Goal: Transaction & Acquisition: Purchase product/service

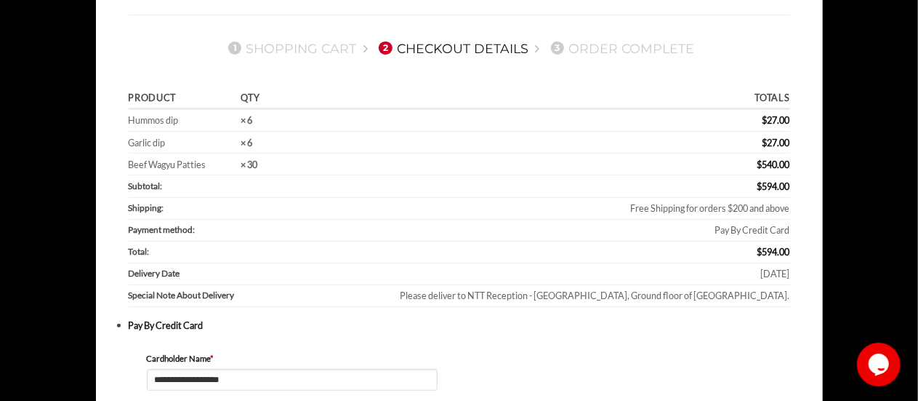
scroll to position [145, 0]
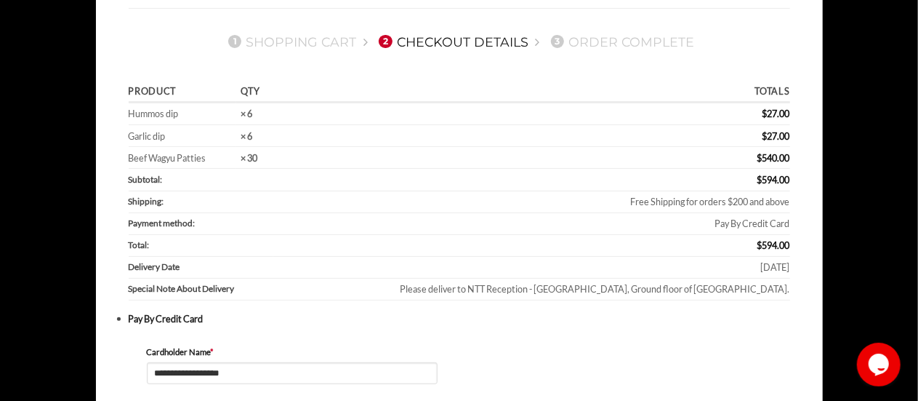
drag, startPoint x: 151, startPoint y: 116, endPoint x: 789, endPoint y: 140, distance: 638.7
click at [139, 138] on td "Garlic dip" at bounding box center [183, 136] width 108 height 22
drag, startPoint x: 127, startPoint y: 112, endPoint x: 792, endPoint y: 134, distance: 664.8
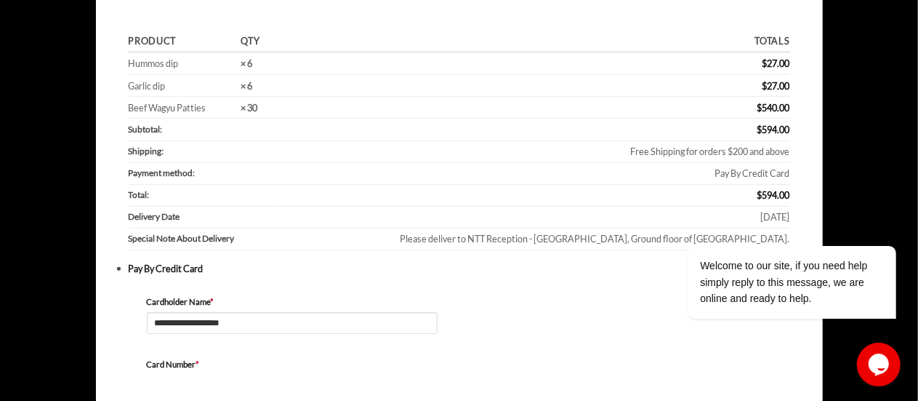
scroll to position [218, 0]
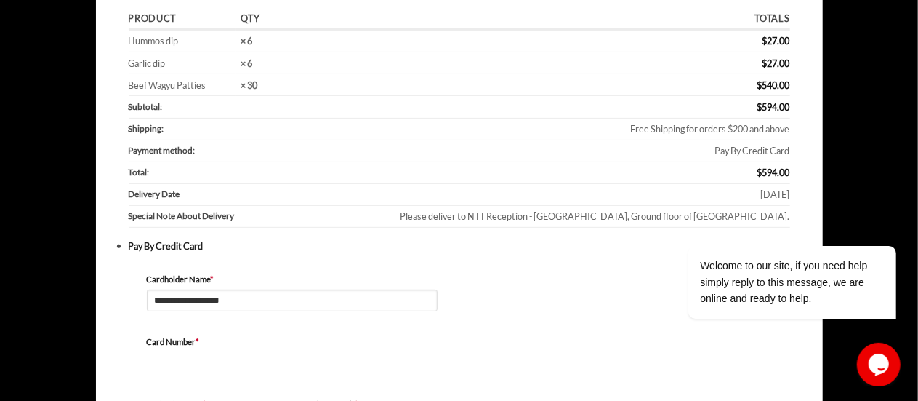
drag, startPoint x: 126, startPoint y: 88, endPoint x: 224, endPoint y: 86, distance: 98.2
click at [224, 86] on td "Beef Wagyu Patties" at bounding box center [183, 85] width 108 height 22
drag, startPoint x: 177, startPoint y: 88, endPoint x: 204, endPoint y: 88, distance: 26.2
click at [204, 88] on td "Beef Wagyu Patties" at bounding box center [183, 85] width 108 height 22
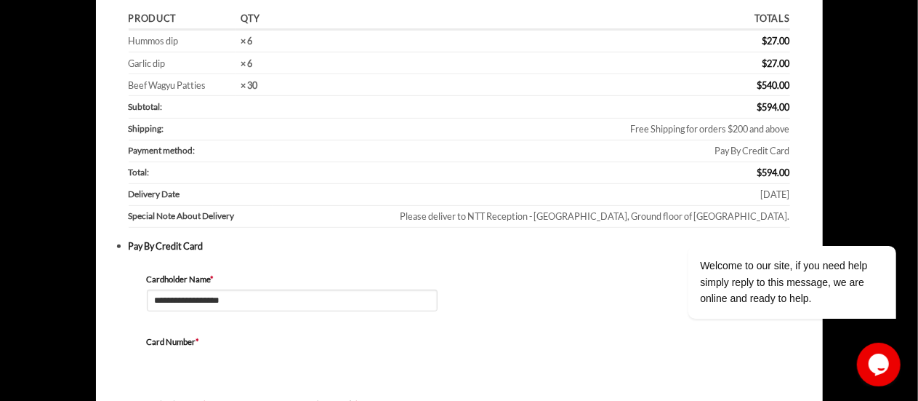
click at [204, 88] on td "Beef Wagyu Patties" at bounding box center [183, 85] width 108 height 22
click at [178, 87] on td "Beef Wagyu Patties" at bounding box center [183, 85] width 108 height 22
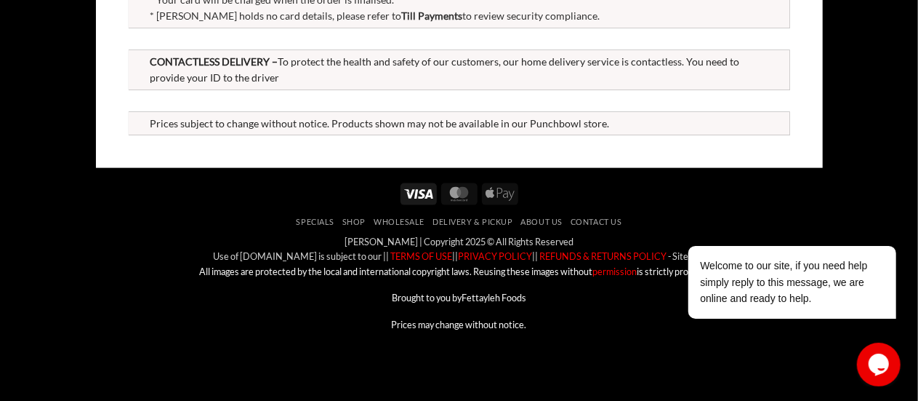
scroll to position [913, 0]
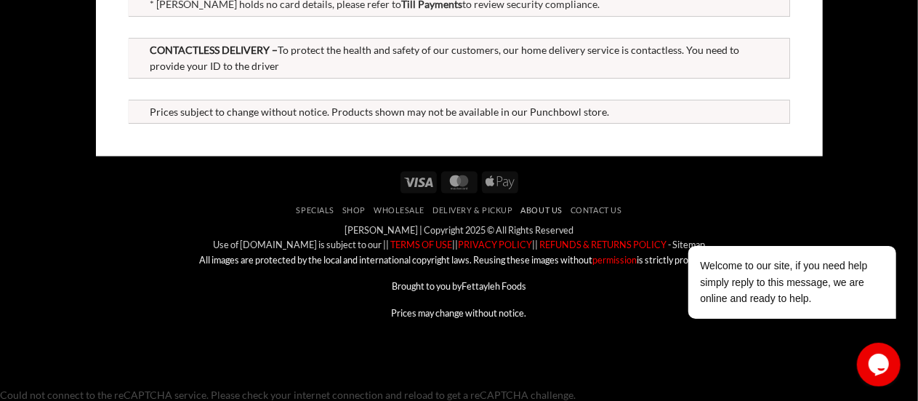
click at [536, 209] on link "About Us" at bounding box center [541, 209] width 41 height 9
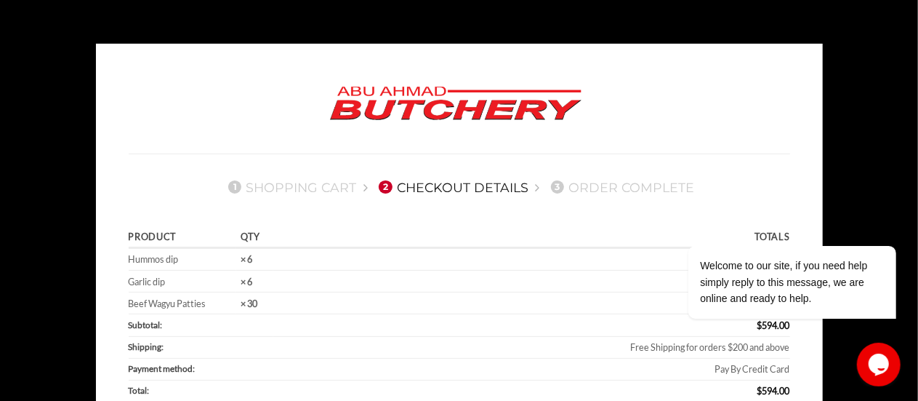
click at [430, 92] on img at bounding box center [456, 103] width 276 height 55
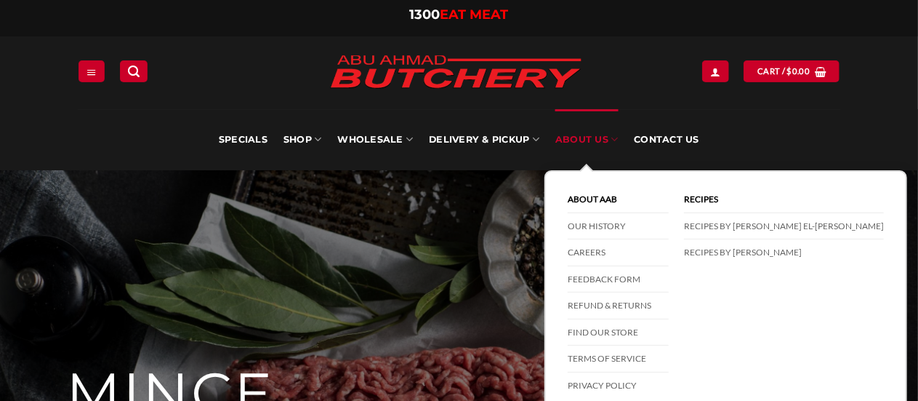
click at [612, 134] on icon at bounding box center [614, 139] width 7 height 14
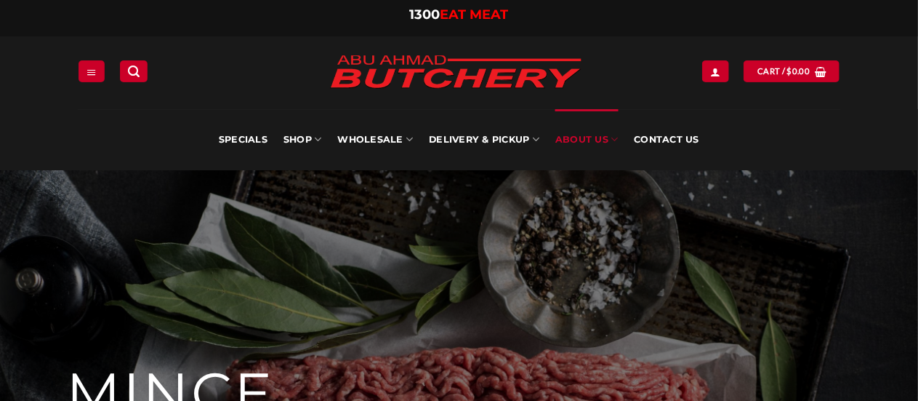
click at [614, 140] on icon at bounding box center [614, 139] width 7 height 14
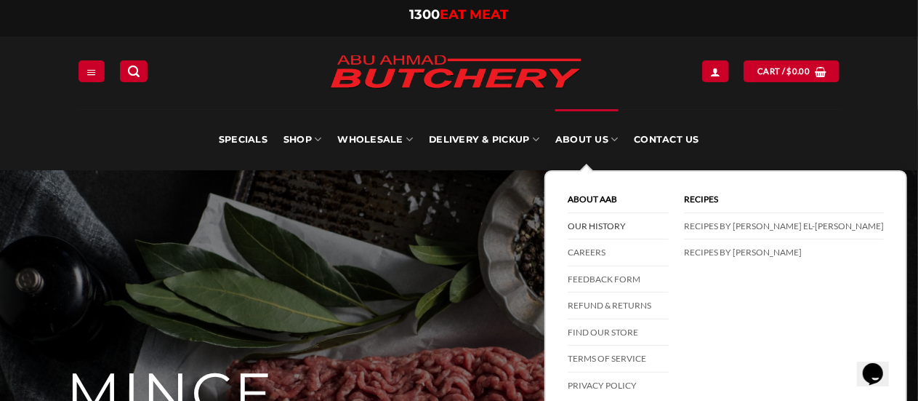
click at [595, 221] on link "Our History" at bounding box center [618, 226] width 101 height 27
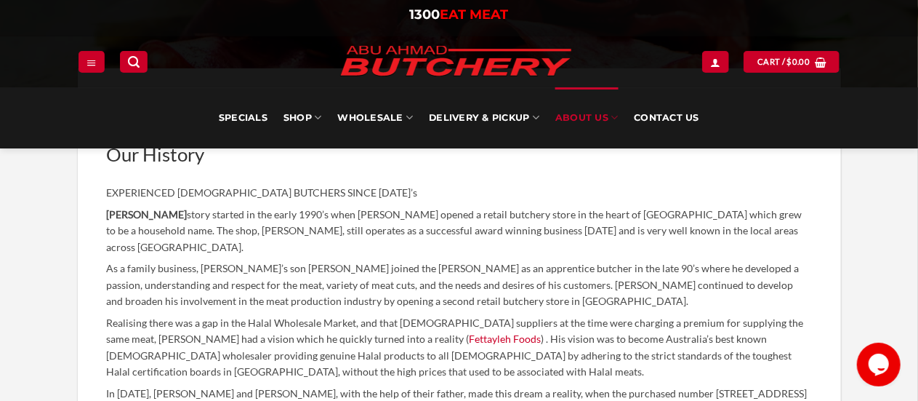
scroll to position [363, 0]
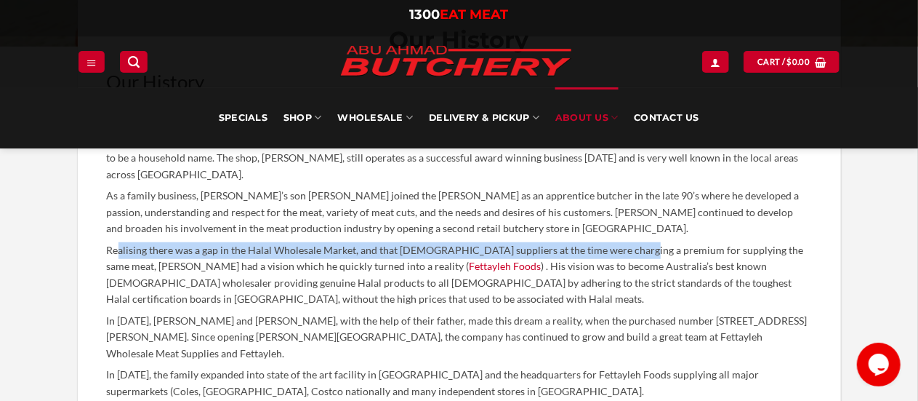
drag, startPoint x: 116, startPoint y: 248, endPoint x: 629, endPoint y: 253, distance: 513.2
click at [627, 253] on p "Realising there was a gap in the Halal Wholesale Market, and that Halal supplie…" at bounding box center [459, 274] width 705 height 65
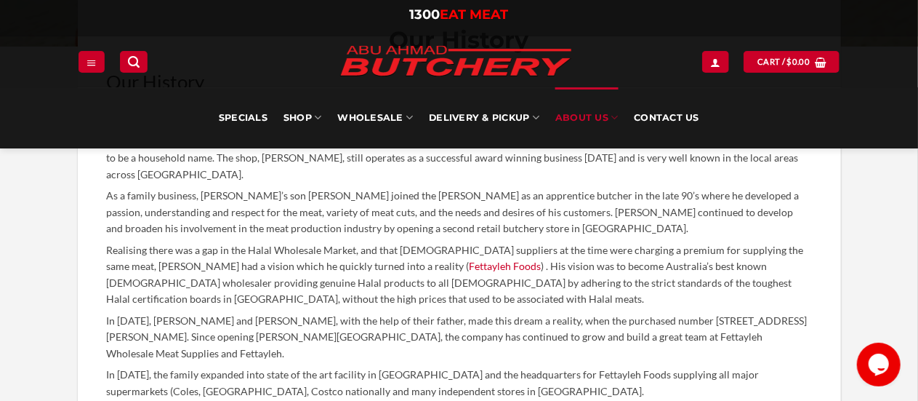
click at [656, 253] on p "Realising there was a gap in the Halal Wholesale Market, and that Halal supplie…" at bounding box center [459, 274] width 705 height 65
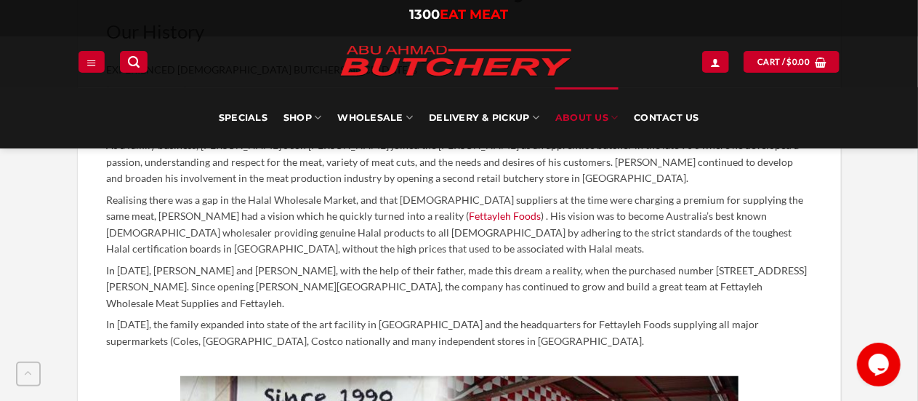
scroll to position [436, 0]
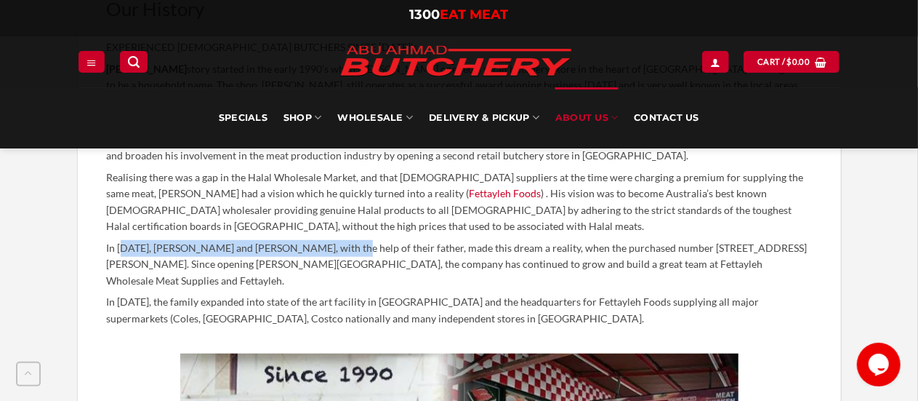
drag, startPoint x: 122, startPoint y: 245, endPoint x: 342, endPoint y: 249, distance: 219.6
click at [342, 249] on p "In 2007, Ahmad and Mohamad, with the help of their father, made this dream a re…" at bounding box center [459, 264] width 705 height 49
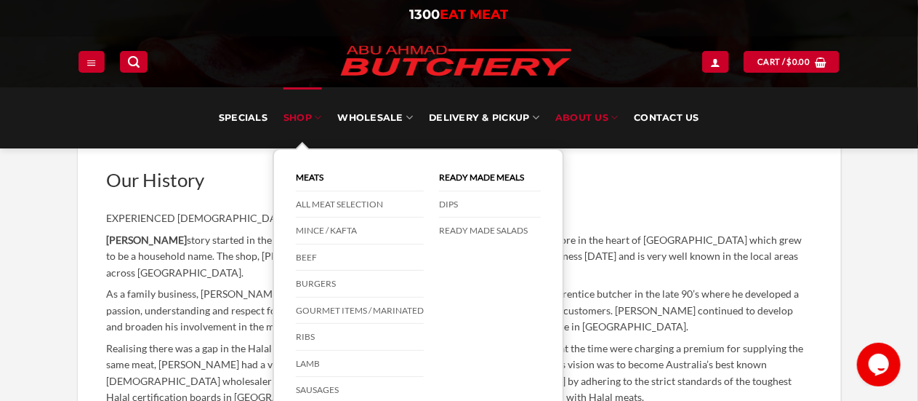
scroll to position [218, 0]
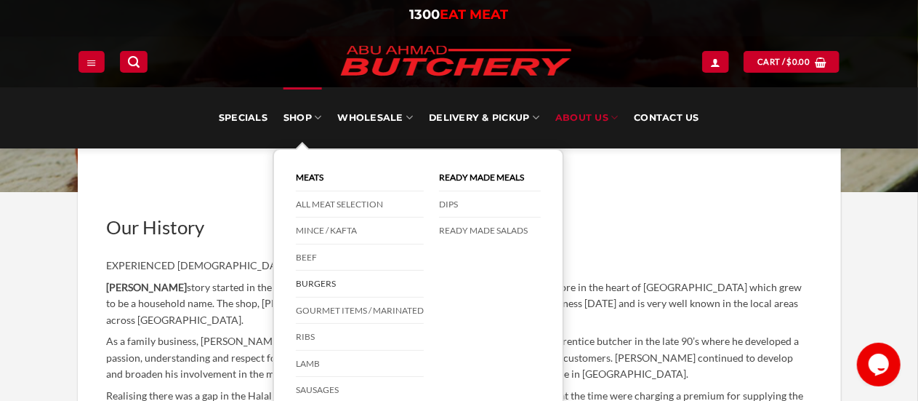
click at [313, 281] on link "Burgers" at bounding box center [360, 283] width 128 height 27
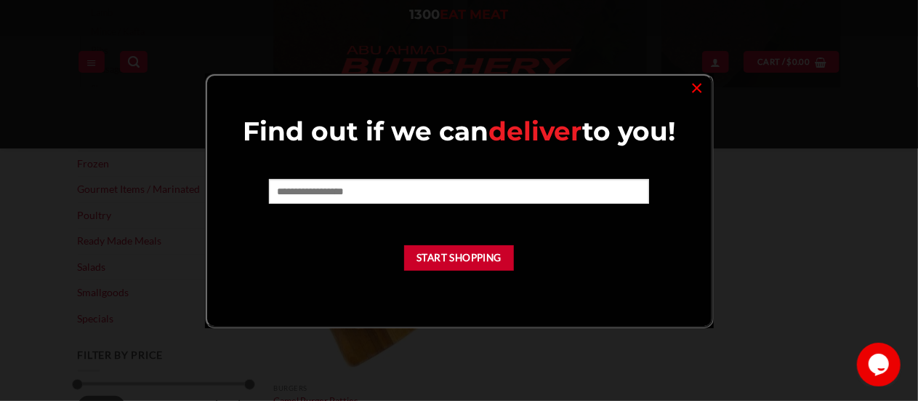
scroll to position [363, 0]
click at [698, 88] on link "×" at bounding box center [697, 87] width 21 height 20
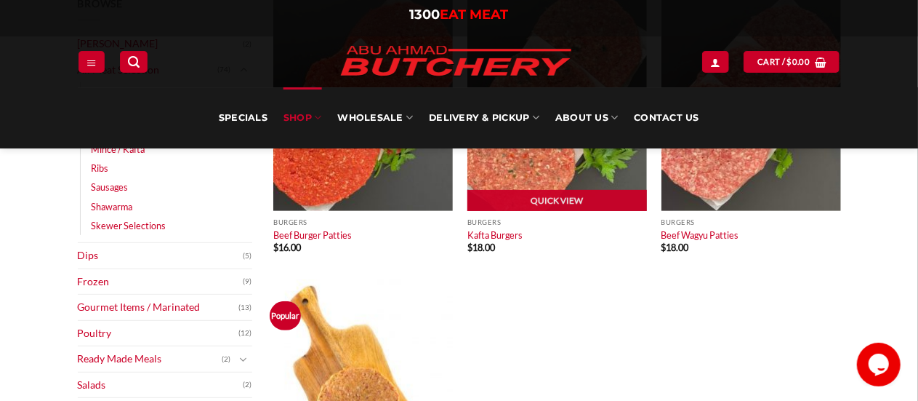
scroll to position [218, 0]
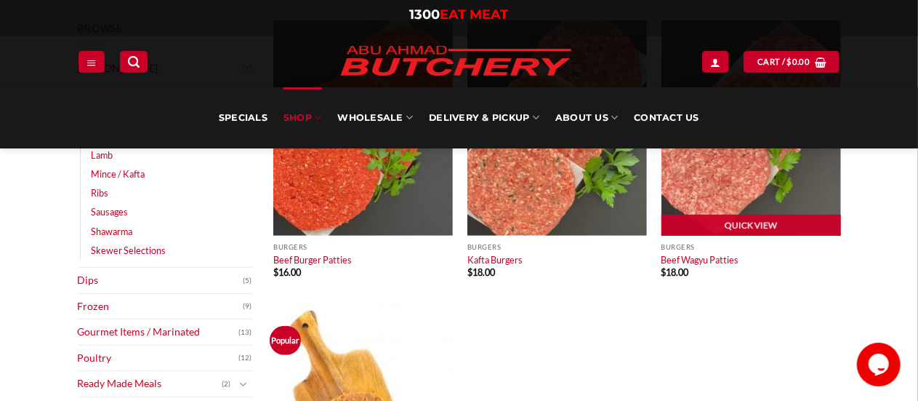
click at [762, 177] on img at bounding box center [751, 127] width 180 height 215
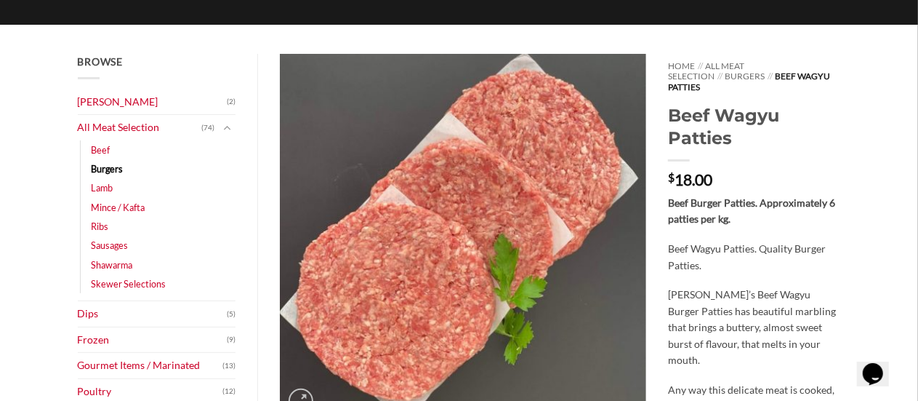
scroll to position [218, 0]
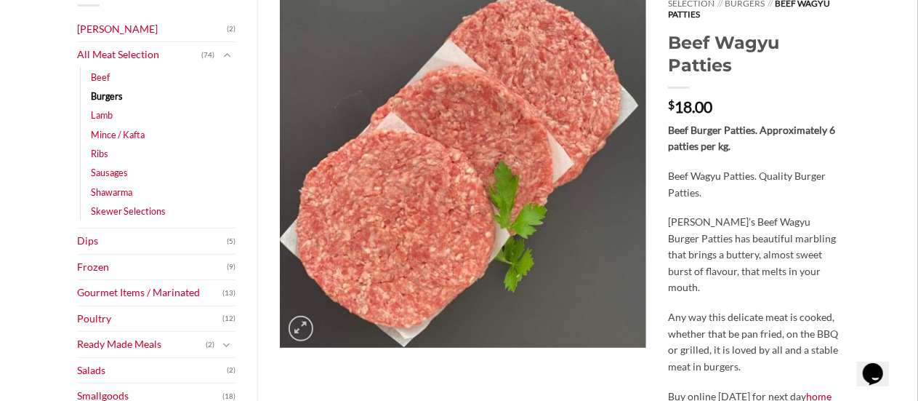
click at [794, 214] on p "[PERSON_NAME]’s Beef Wagyu Burger Patties has beautiful marbling that brings a …" at bounding box center [754, 255] width 172 height 82
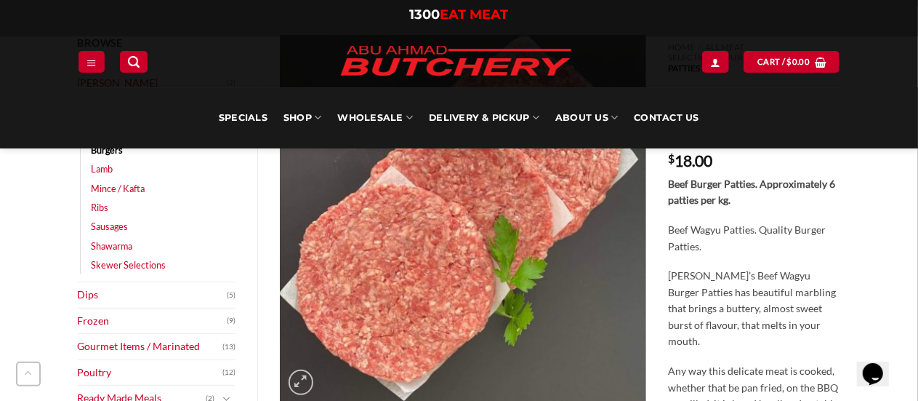
scroll to position [436, 0]
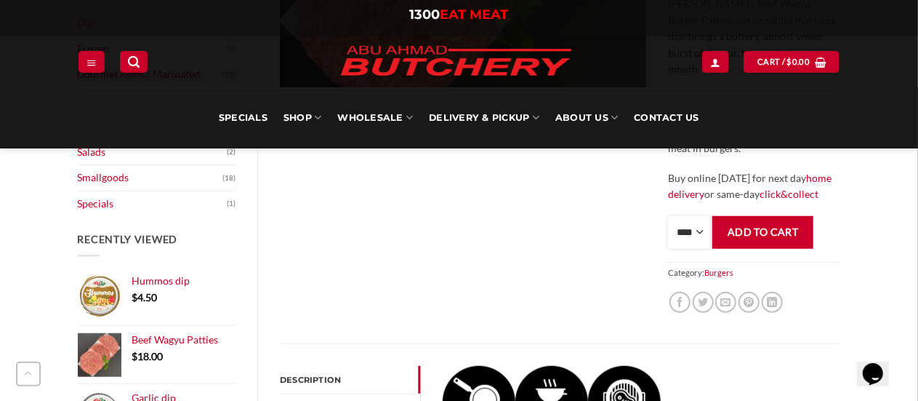
click at [704, 221] on select "**** * *** * *** * *** * *** * *** * *** * *** * *** * *** ** **** ** **** ** *…" at bounding box center [689, 232] width 42 height 33
select select "**"
click at [668, 216] on select "**** * *** * *** * *** * *** * *** * *** * *** * *** * *** ** **** ** **** ** *…" at bounding box center [689, 232] width 42 height 33
click at [763, 225] on button "Add to cart" at bounding box center [762, 232] width 101 height 33
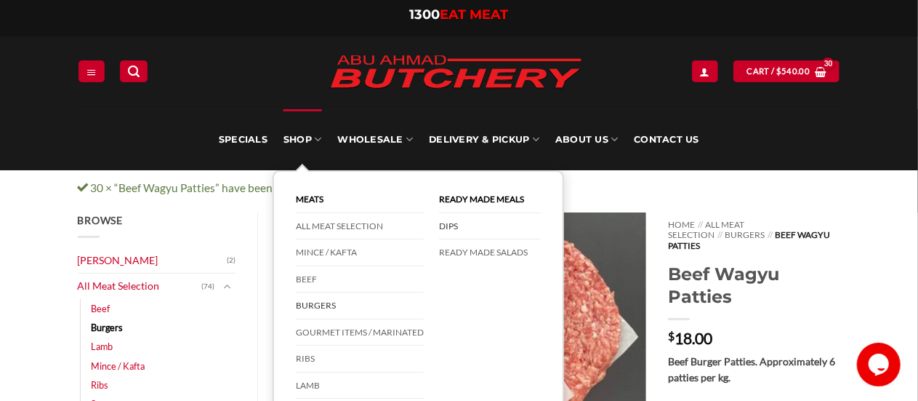
click at [448, 226] on link "DIPS" at bounding box center [490, 226] width 102 height 27
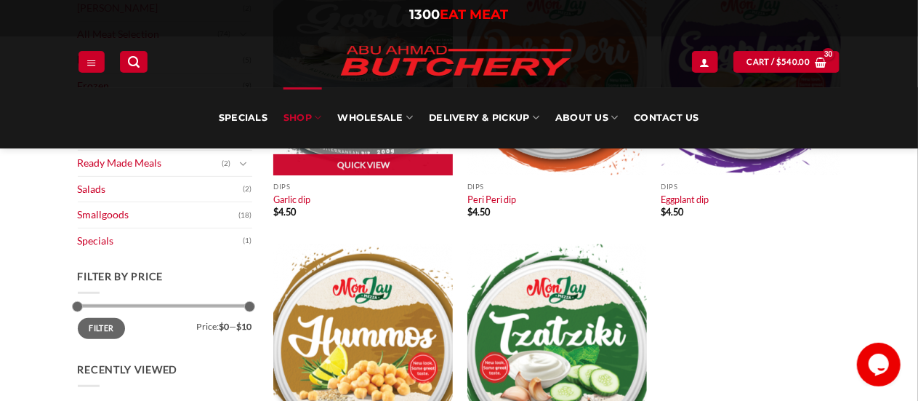
scroll to position [218, 0]
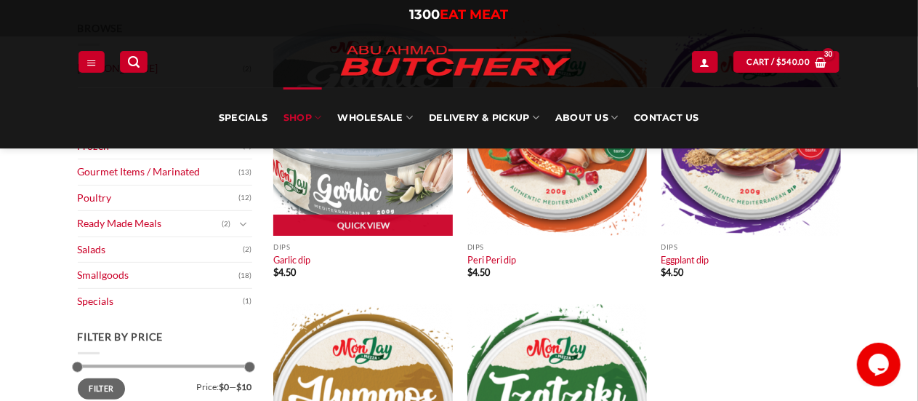
click at [359, 182] on img at bounding box center [363, 127] width 180 height 215
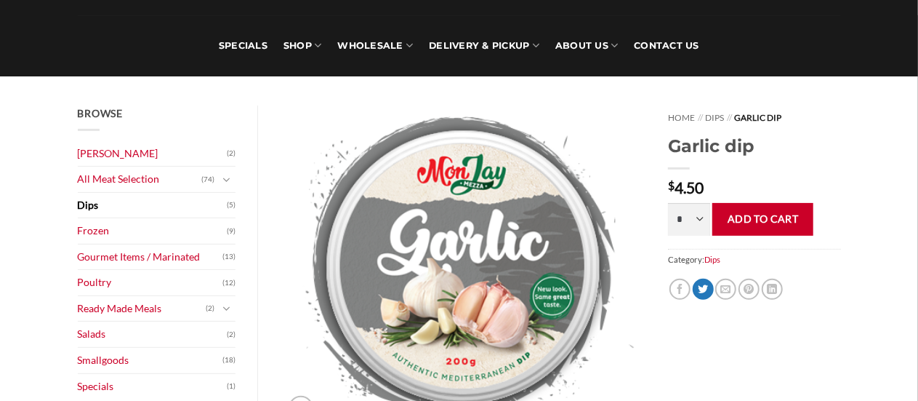
scroll to position [145, 0]
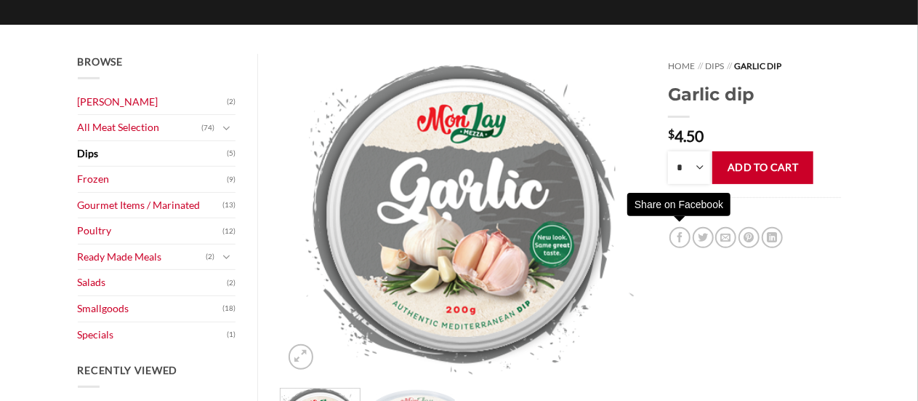
click at [705, 166] on select "* * * * * * * * * **" at bounding box center [689, 167] width 42 height 33
select select "*"
click at [668, 151] on select "* * * * * * * * * **" at bounding box center [689, 167] width 42 height 33
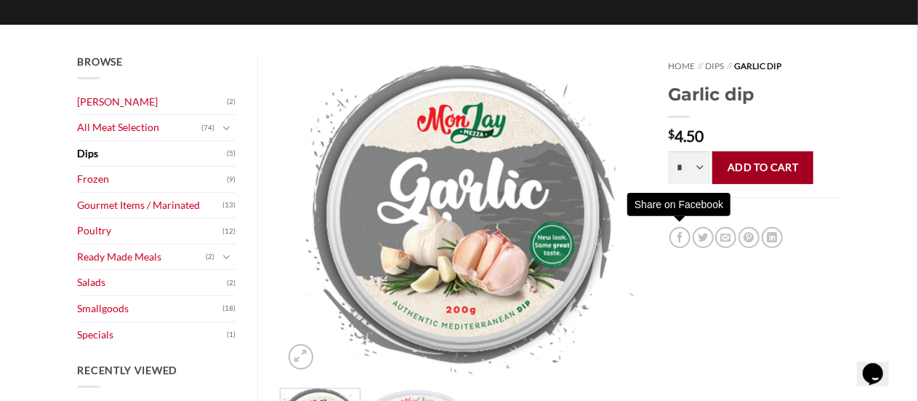
click at [764, 158] on button "Add to cart" at bounding box center [762, 167] width 101 height 33
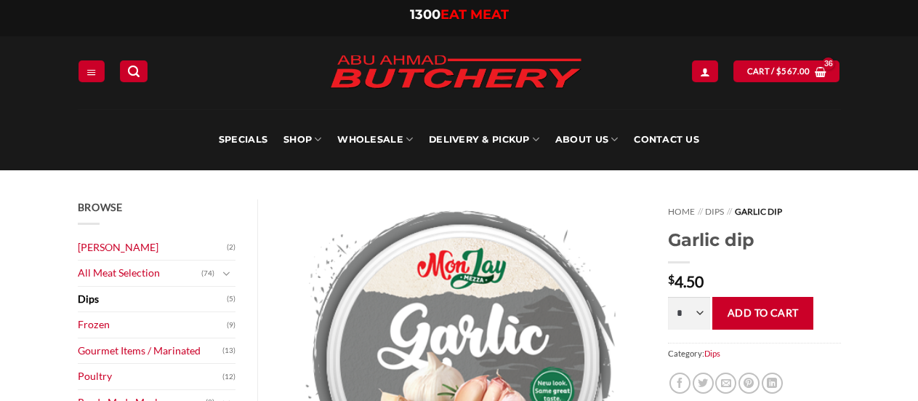
select select "*"
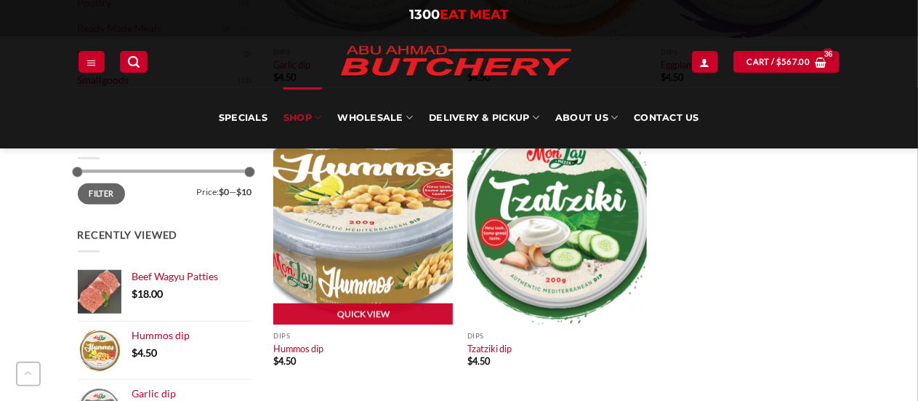
scroll to position [436, 0]
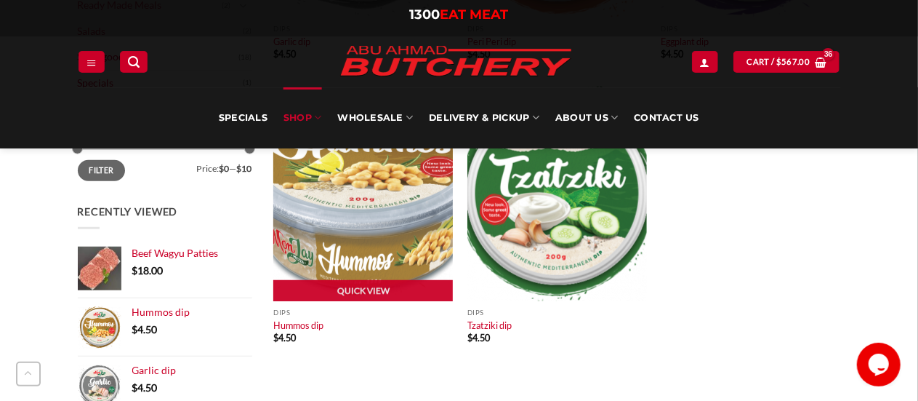
click at [365, 200] on img at bounding box center [363, 193] width 180 height 215
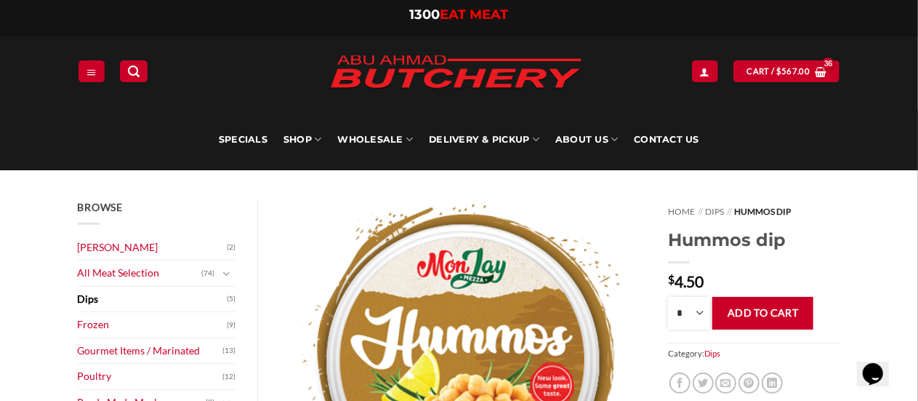
click at [698, 316] on select "* * * * * * * * * **" at bounding box center [689, 313] width 42 height 33
select select "*"
click at [668, 297] on select "* * * * * * * * * **" at bounding box center [689, 313] width 42 height 33
click at [748, 317] on button "Add to cart" at bounding box center [762, 313] width 101 height 33
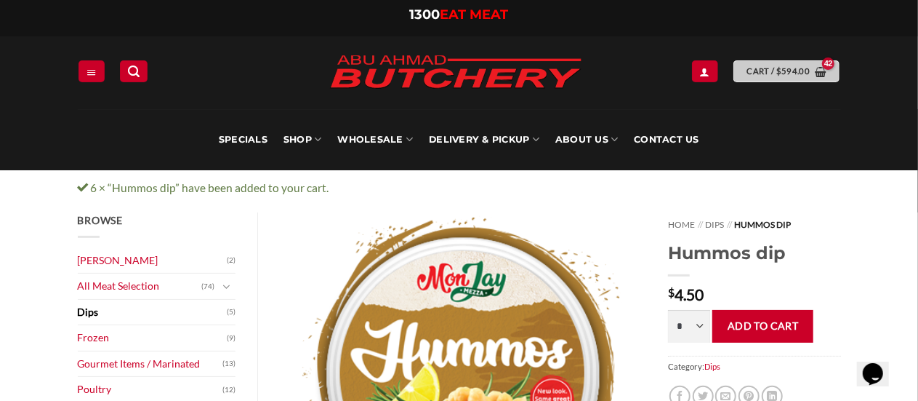
click at [773, 73] on span "Cart / $ 594.00" at bounding box center [778, 71] width 63 height 13
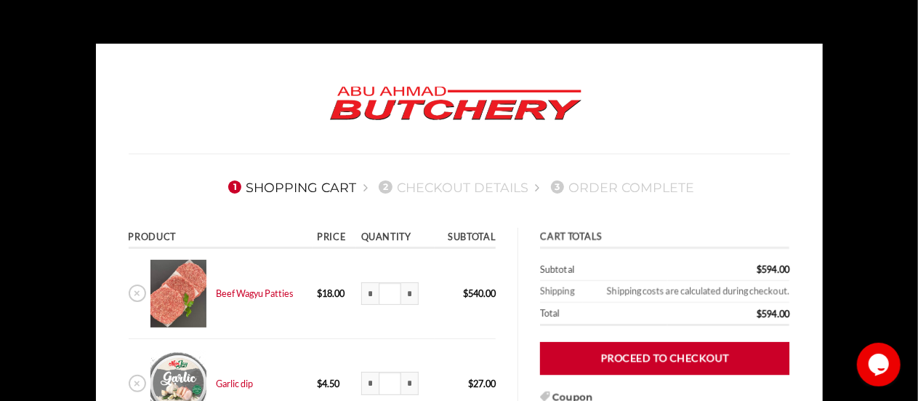
scroll to position [218, 0]
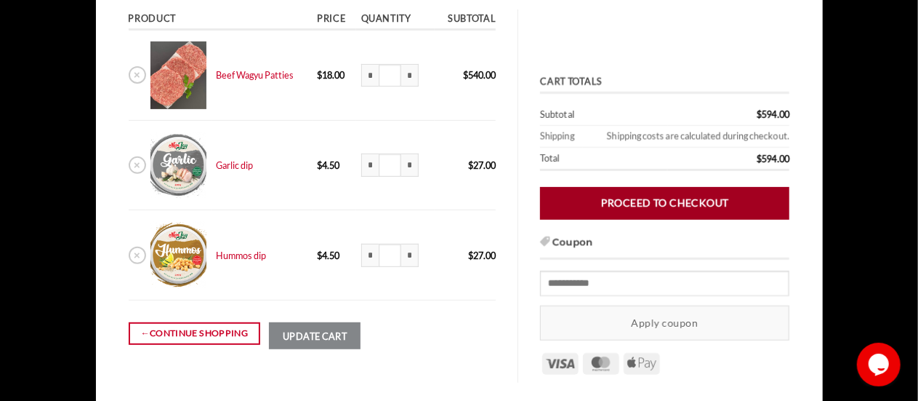
click at [606, 191] on link "Proceed to checkout" at bounding box center [664, 203] width 249 height 33
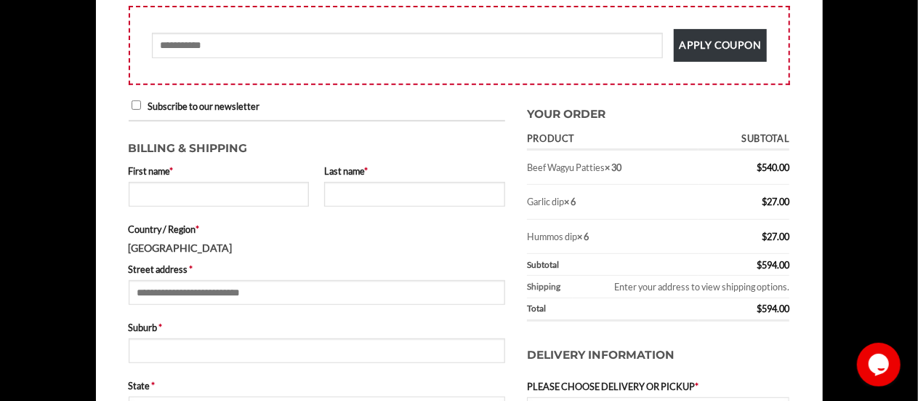
scroll to position [291, 0]
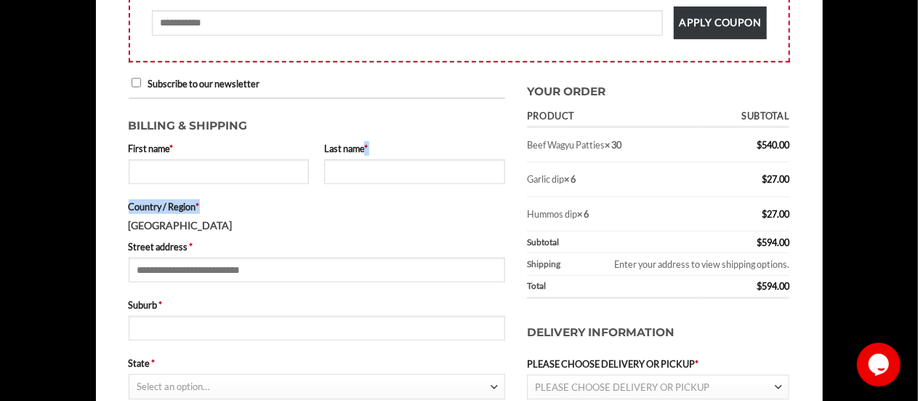
drag, startPoint x: 323, startPoint y: 145, endPoint x: 369, endPoint y: 143, distance: 45.8
click at [368, 143] on abbr "*" at bounding box center [366, 148] width 4 height 12
click at [369, 159] on input "Last name *" at bounding box center [414, 171] width 181 height 25
click at [287, 145] on label "First name *" at bounding box center [219, 148] width 181 height 15
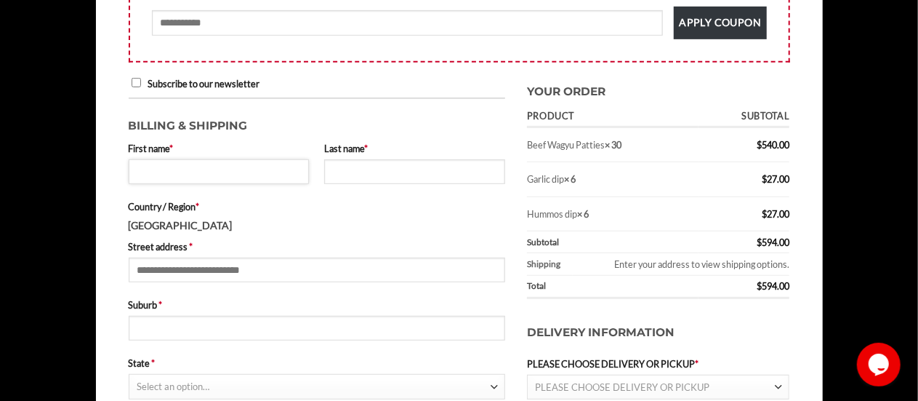
click at [287, 159] on input "First name *" at bounding box center [219, 171] width 181 height 25
click at [291, 129] on h3 "Billing & Shipping" at bounding box center [317, 122] width 377 height 25
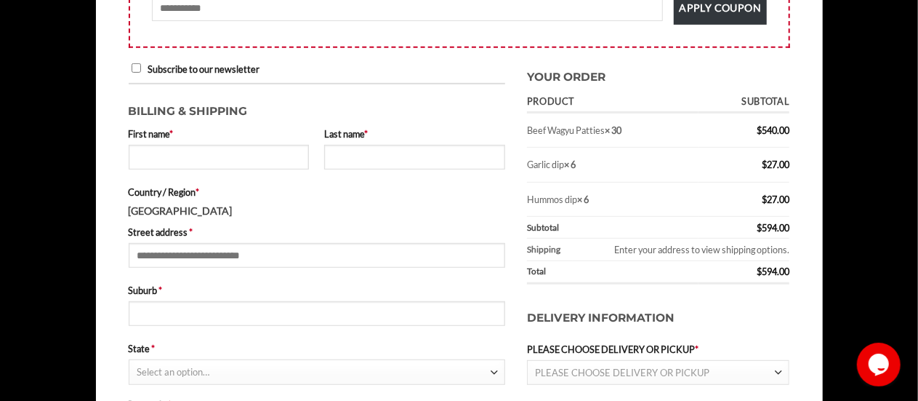
scroll to position [363, 0]
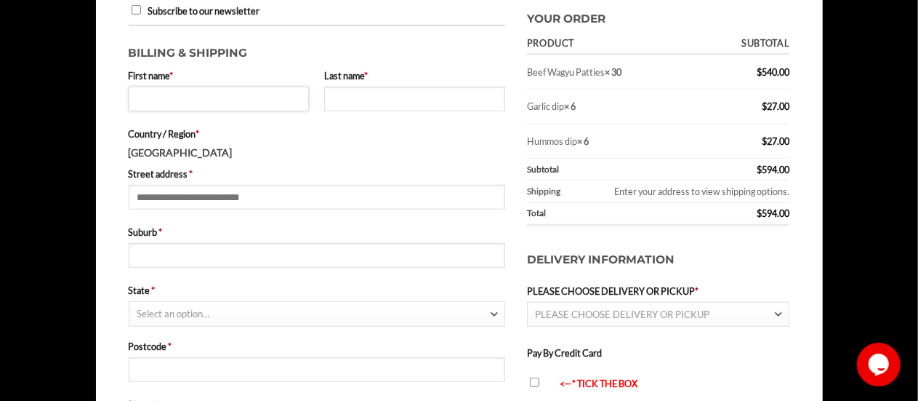
click at [247, 102] on input "First name *" at bounding box center [219, 99] width 181 height 25
type input "********"
type input "*********"
type input "**********"
type input "*******"
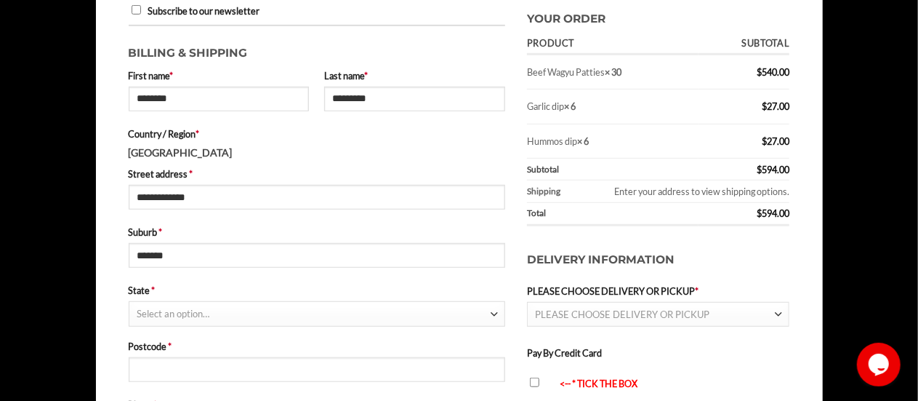
select select "***"
type input "****"
type input "**********"
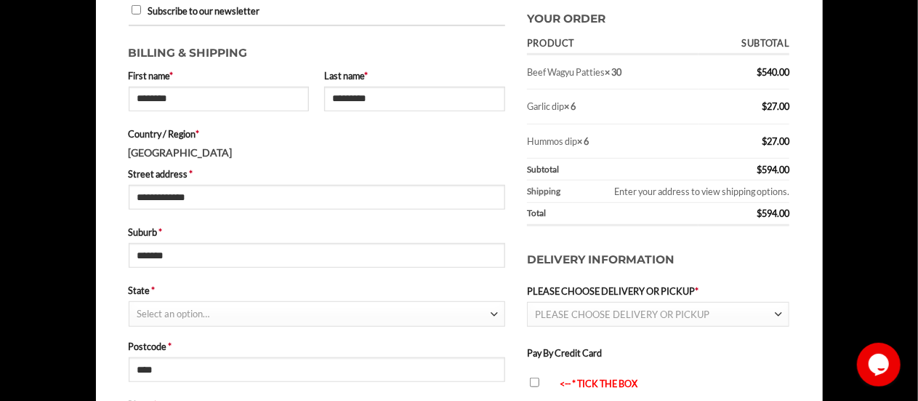
type input "**********"
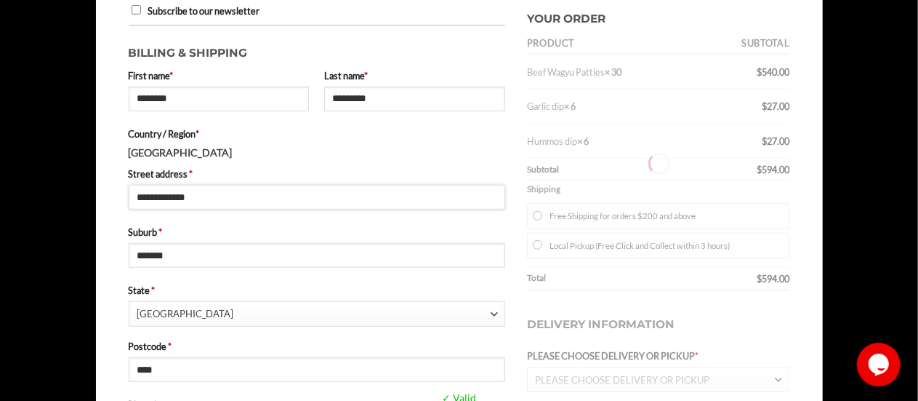
click at [211, 190] on input "**********" at bounding box center [317, 197] width 377 height 25
drag, startPoint x: 233, startPoint y: 193, endPoint x: 102, endPoint y: 190, distance: 130.9
type input "**********"
type input "******"
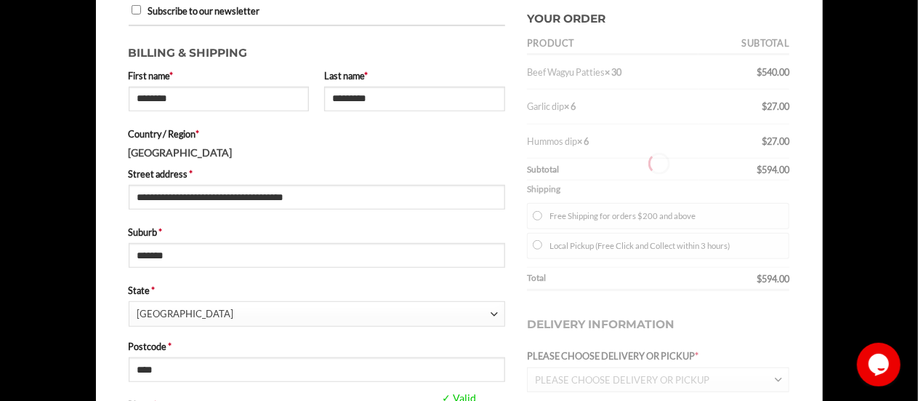
type input "****"
select select "***"
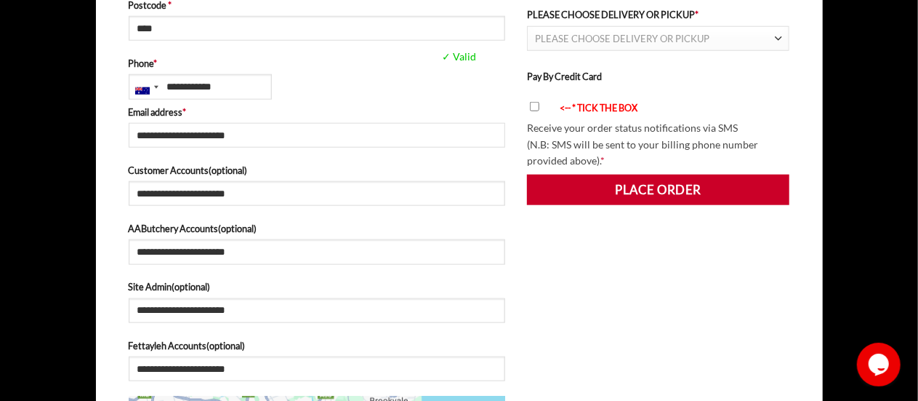
scroll to position [727, 0]
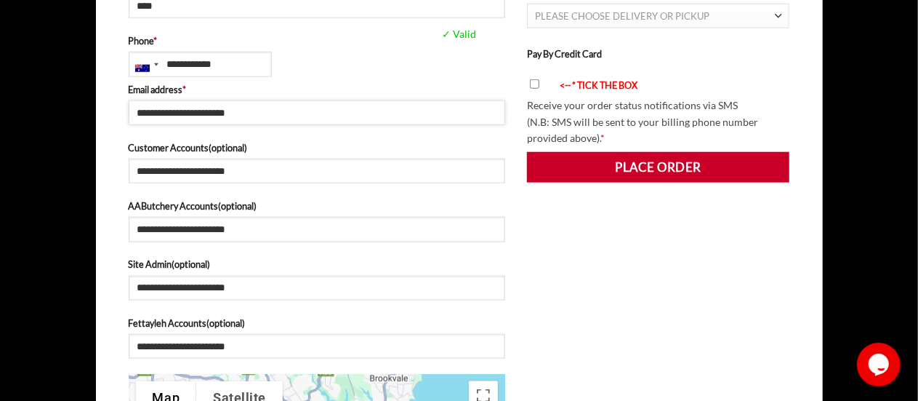
drag, startPoint x: 266, startPoint y: 120, endPoint x: 290, endPoint y: 121, distance: 24.0
click at [211, 117] on input "**********" at bounding box center [317, 112] width 377 height 25
click at [341, 112] on input "**********" at bounding box center [317, 112] width 377 height 25
drag, startPoint x: 260, startPoint y: 115, endPoint x: 244, endPoint y: 116, distance: 15.3
click at [244, 116] on input "**********" at bounding box center [317, 112] width 377 height 25
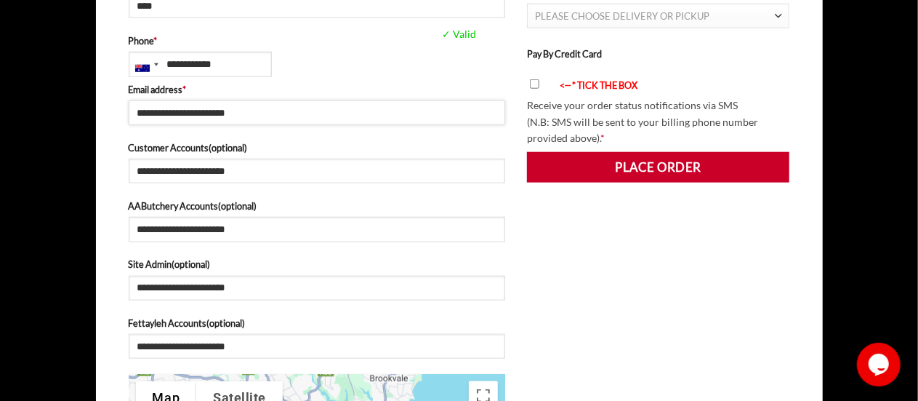
type input "**********"
drag, startPoint x: 253, startPoint y: 173, endPoint x: 60, endPoint y: 172, distance: 193.4
click at [60, 172] on body "**********" at bounding box center [459, 217] width 918 height 1801
drag, startPoint x: 305, startPoint y: 227, endPoint x: 52, endPoint y: 230, distance: 253.7
click at [52, 230] on body "**********" at bounding box center [459, 217] width 918 height 1801
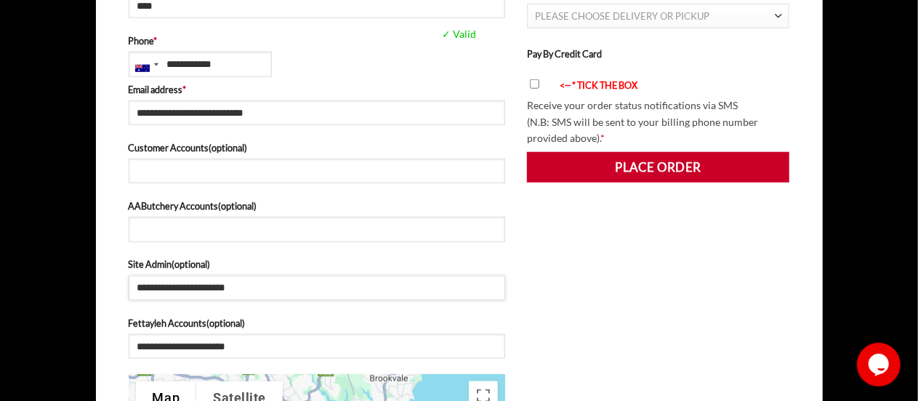
drag, startPoint x: 287, startPoint y: 293, endPoint x: 117, endPoint y: 308, distance: 170.8
click at [81, 296] on body "**********" at bounding box center [459, 217] width 918 height 1801
drag, startPoint x: 280, startPoint y: 351, endPoint x: 122, endPoint y: 335, distance: 158.5
click at [122, 351] on div "**********" at bounding box center [317, 154] width 398 height 1030
click at [110, 279] on div "**********" at bounding box center [459, 124] width 727 height 1614
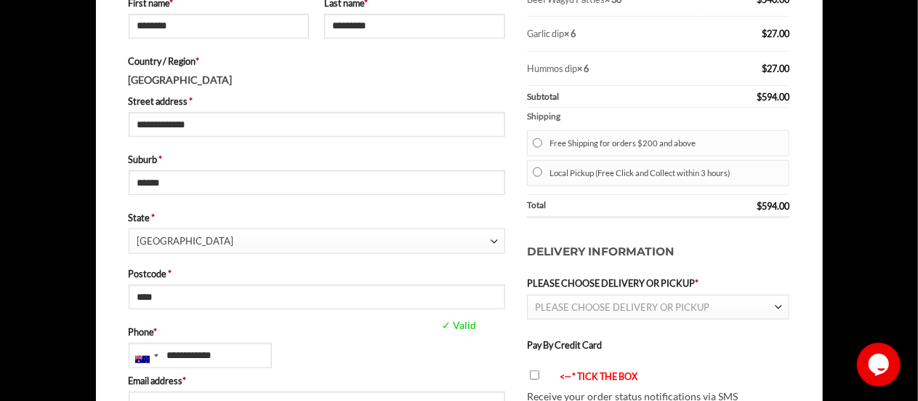
scroll to position [509, 0]
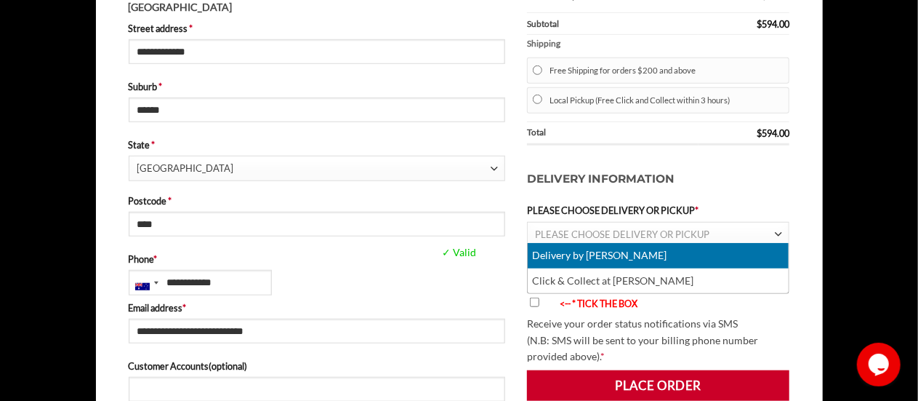
click at [712, 225] on span "PLEASE CHOOSE DELIVERY OR PICKUP" at bounding box center [655, 234] width 240 height 24
select select "********"
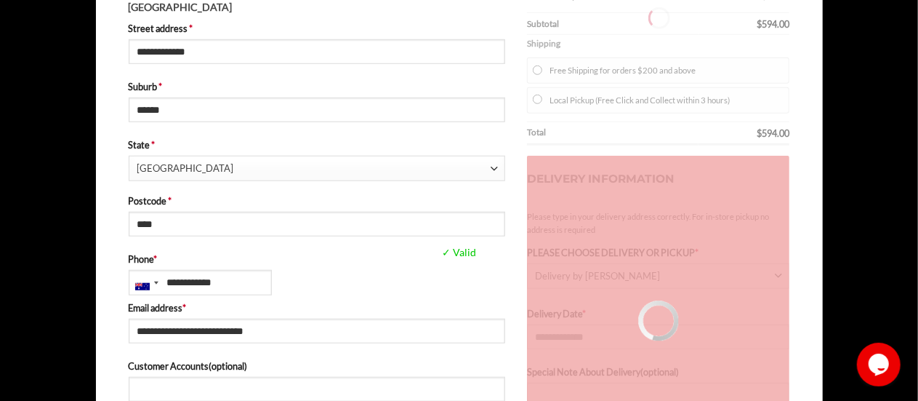
type input "**********"
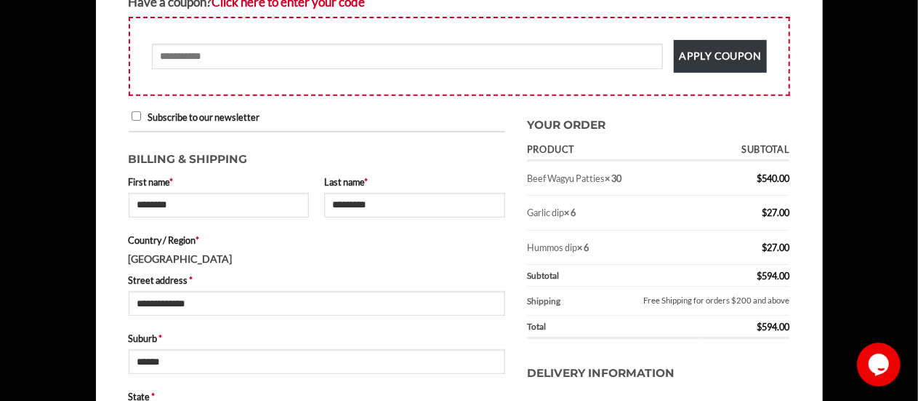
scroll to position [291, 0]
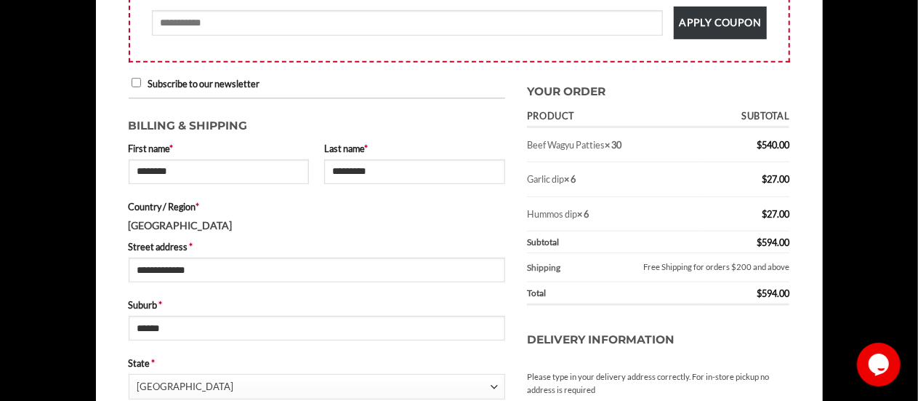
click at [502, 225] on p "Country / Region * Australia" at bounding box center [317, 216] width 377 height 35
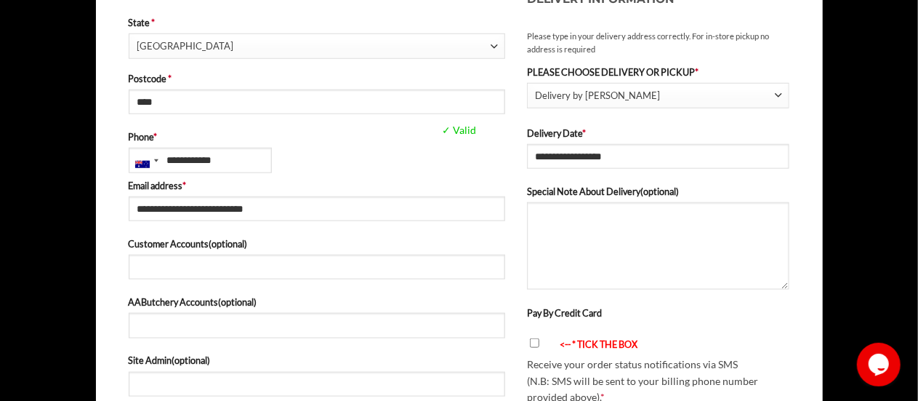
scroll to position [654, 0]
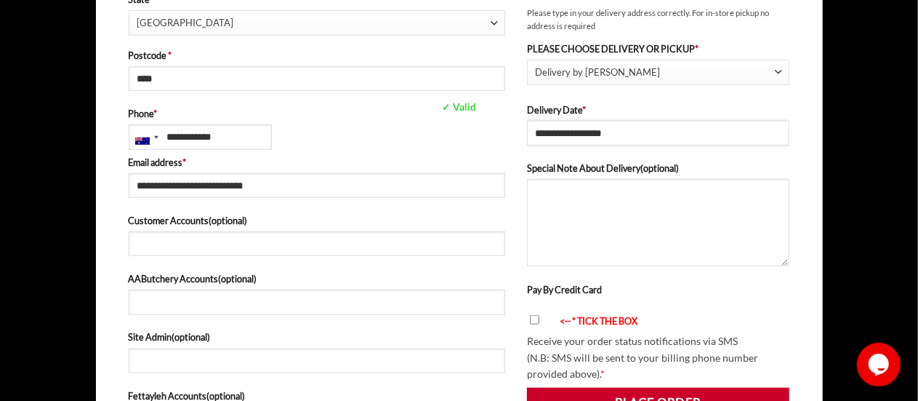
click at [571, 133] on input "**********" at bounding box center [658, 133] width 263 height 25
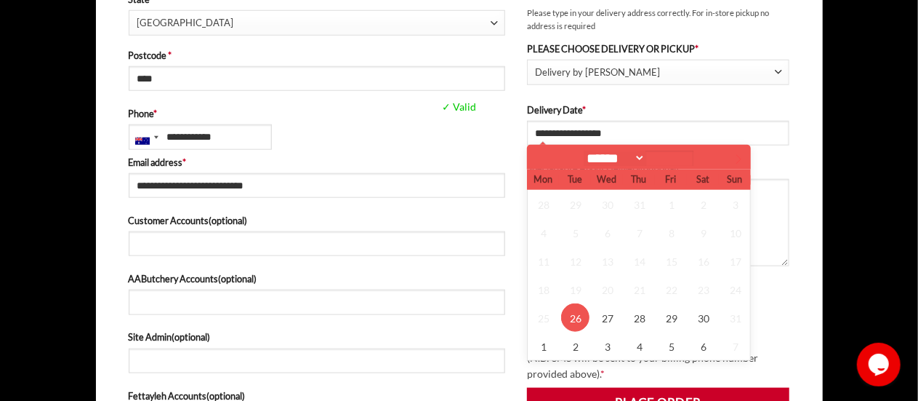
select select "*"
click at [738, 159] on icon at bounding box center [738, 159] width 10 height 10
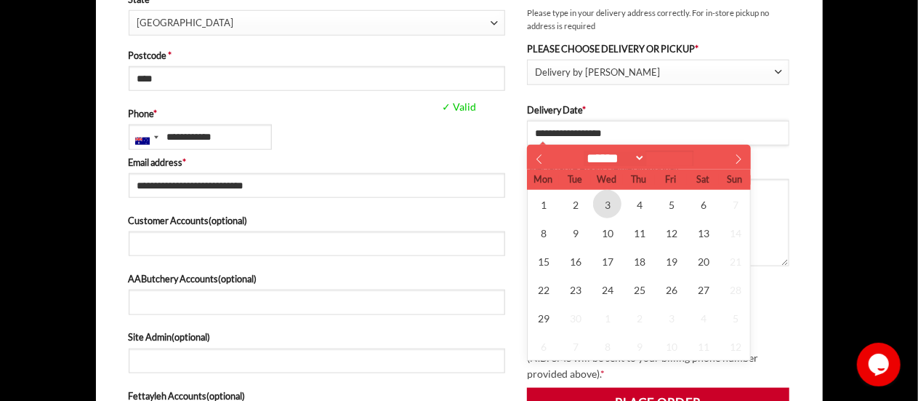
type input "**********"
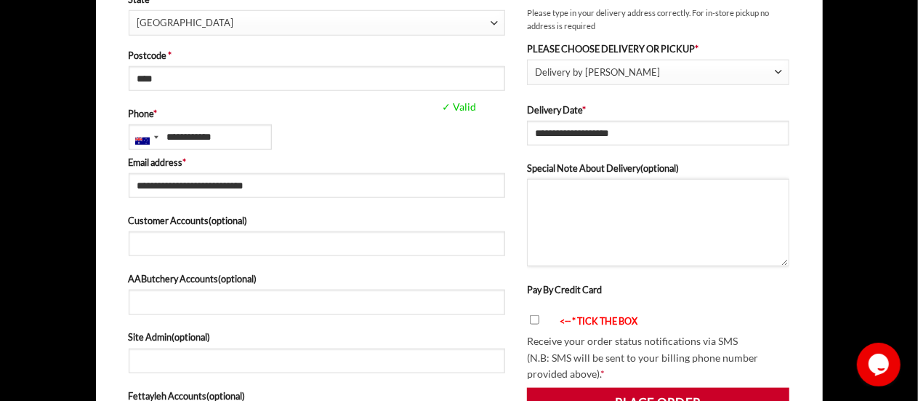
click at [561, 210] on textarea "Special Note About Delivery (optional)" at bounding box center [658, 222] width 263 height 87
click at [536, 196] on textarea "**********" at bounding box center [658, 222] width 263 height 87
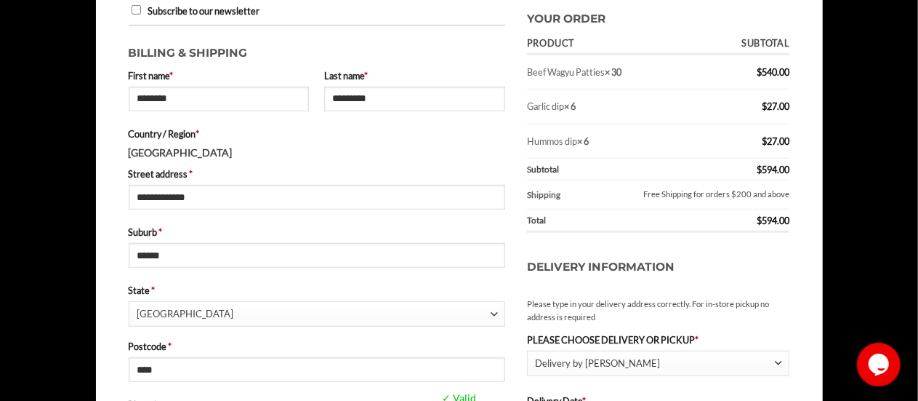
scroll to position [727, 0]
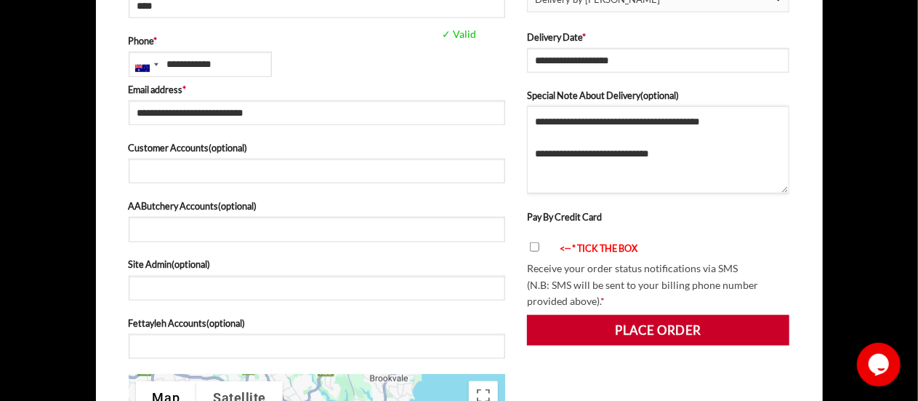
click at [615, 152] on textarea "**********" at bounding box center [658, 149] width 263 height 87
click at [705, 151] on textarea "**********" at bounding box center [658, 149] width 263 height 87
type textarea "**********"
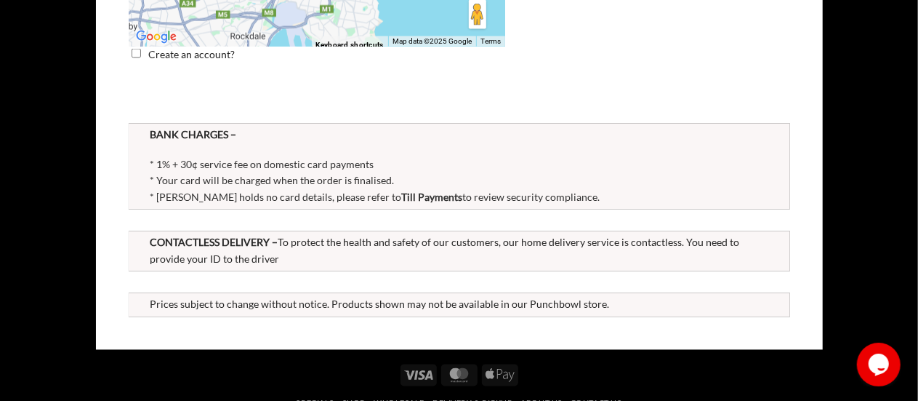
scroll to position [1018, 0]
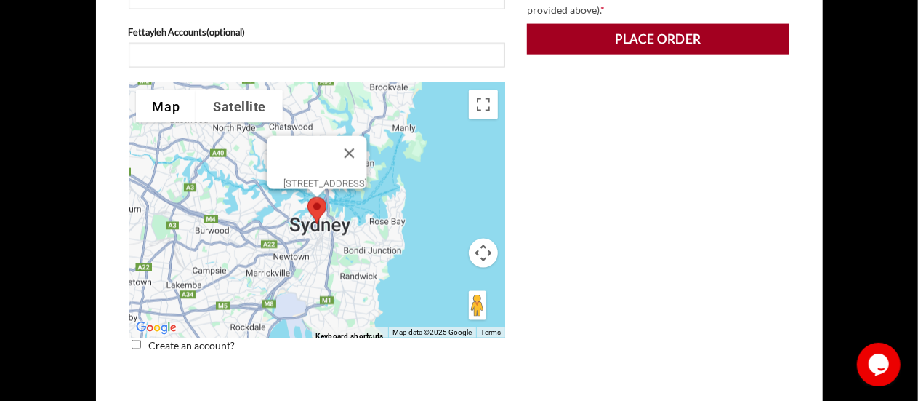
click at [673, 44] on button "Place order" at bounding box center [658, 39] width 263 height 31
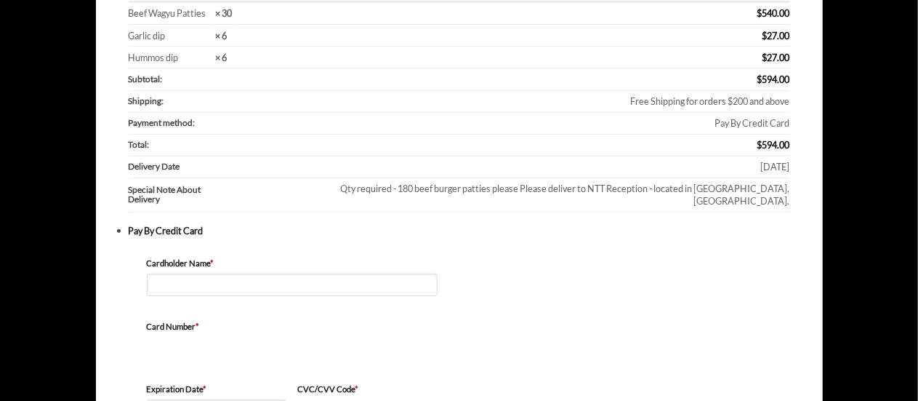
scroll to position [291, 0]
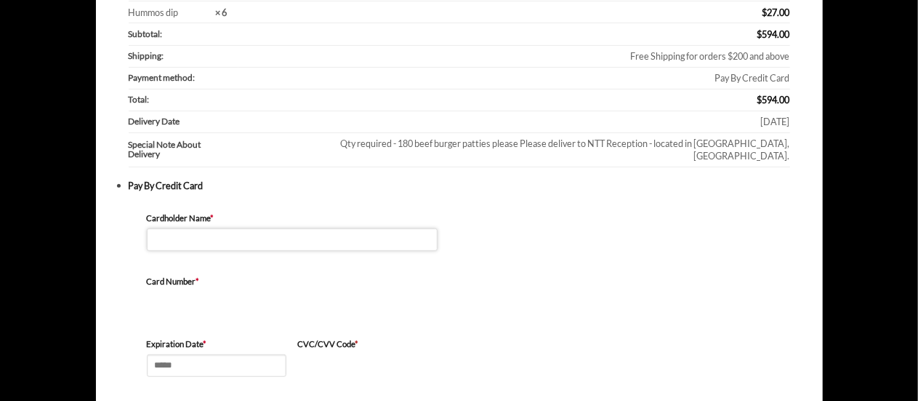
click at [236, 232] on input "Cardholder Name *" at bounding box center [292, 239] width 291 height 23
click at [231, 228] on input "Cardholder Name *" at bounding box center [292, 239] width 291 height 23
type input "**********"
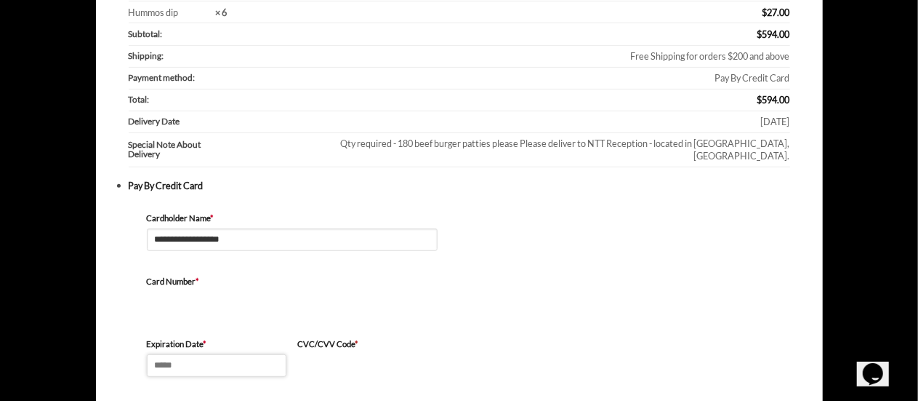
type input "*****"
click at [554, 305] on div "**********" at bounding box center [459, 333] width 661 height 280
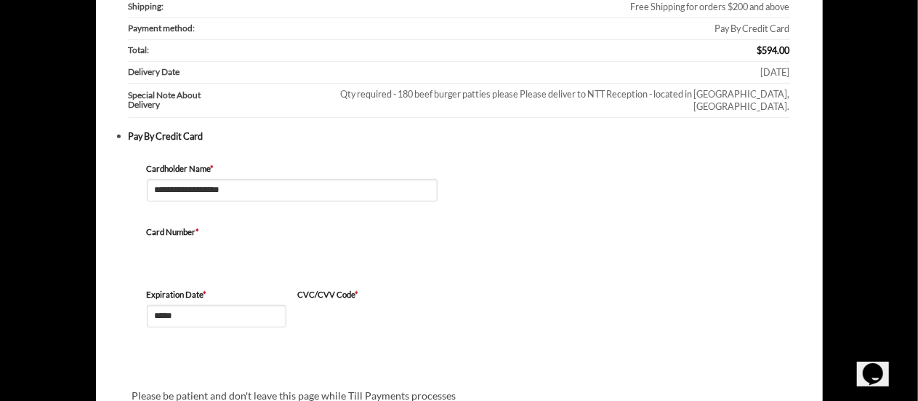
scroll to position [97, 0]
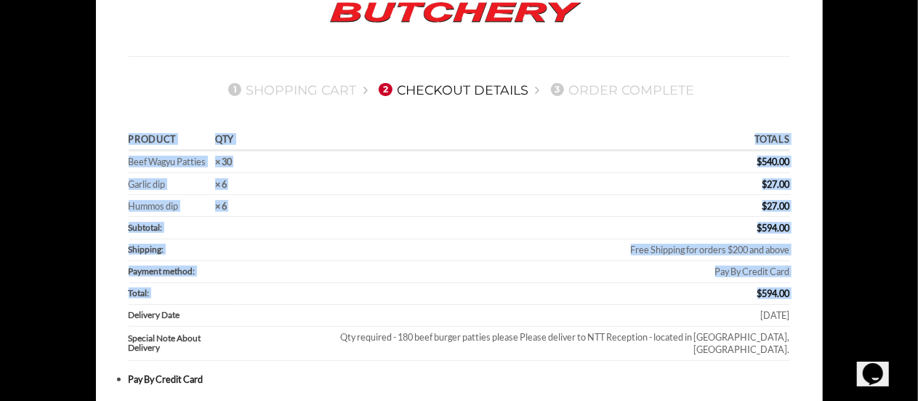
drag, startPoint x: 136, startPoint y: 312, endPoint x: 797, endPoint y: 313, distance: 661.5
click at [651, 309] on td "[DATE]" at bounding box center [513, 316] width 551 height 22
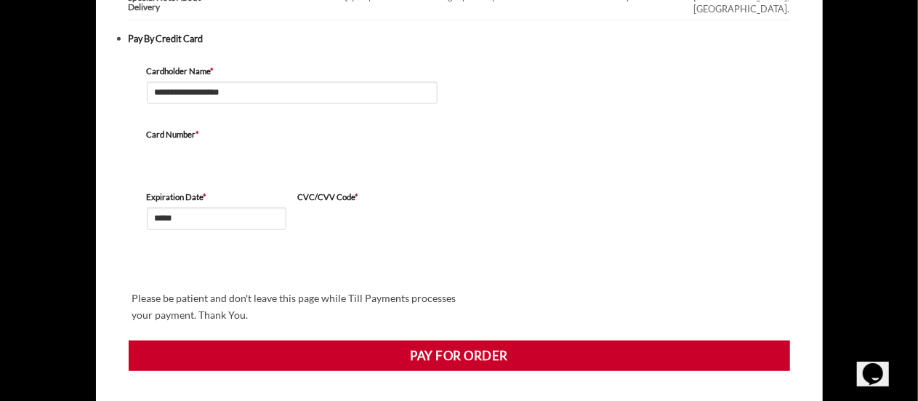
scroll to position [461, 0]
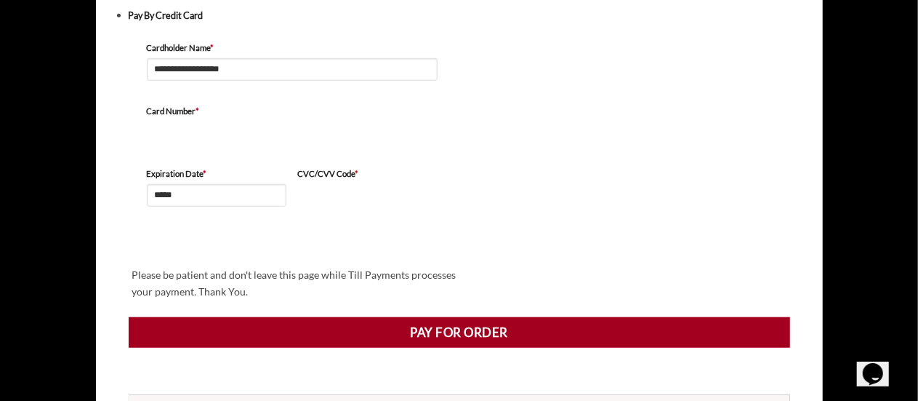
click at [467, 317] on button "Pay for order" at bounding box center [459, 332] width 661 height 31
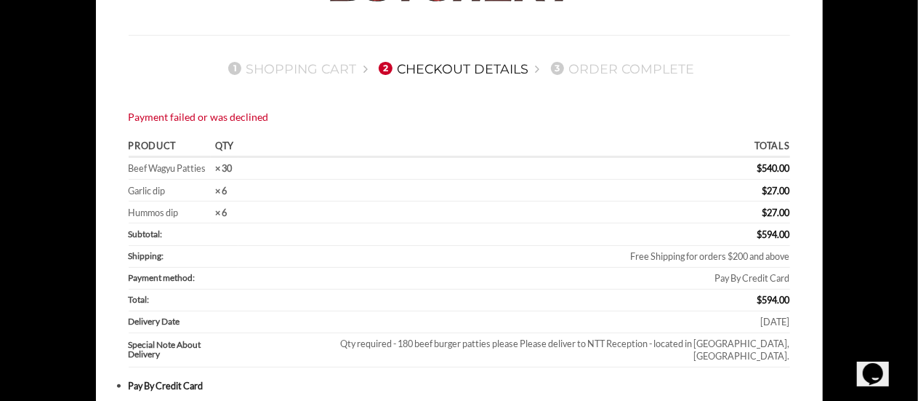
scroll to position [73, 0]
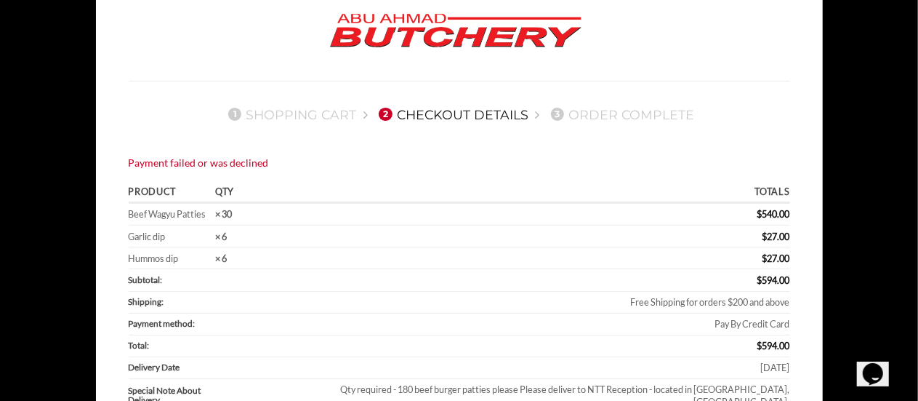
drag, startPoint x: 153, startPoint y: 165, endPoint x: 304, endPoint y: 161, distance: 151.2
click at [303, 162] on div "Payment failed or was declined" at bounding box center [459, 163] width 661 height 17
click at [304, 161] on div "Payment failed or was declined" at bounding box center [459, 163] width 661 height 17
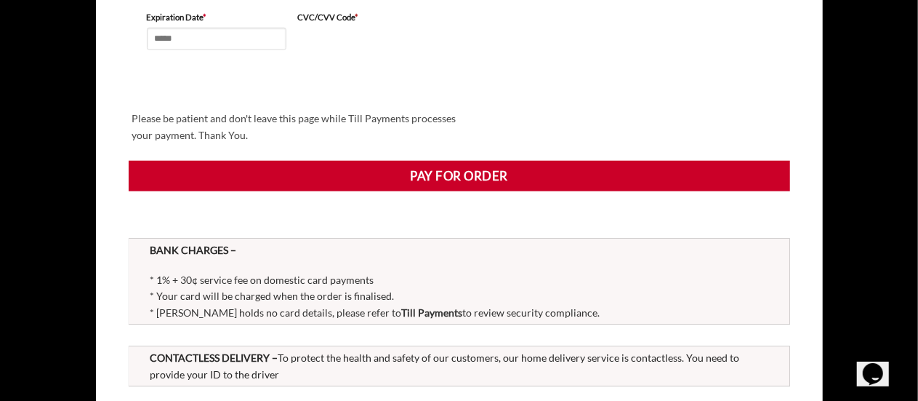
scroll to position [727, 0]
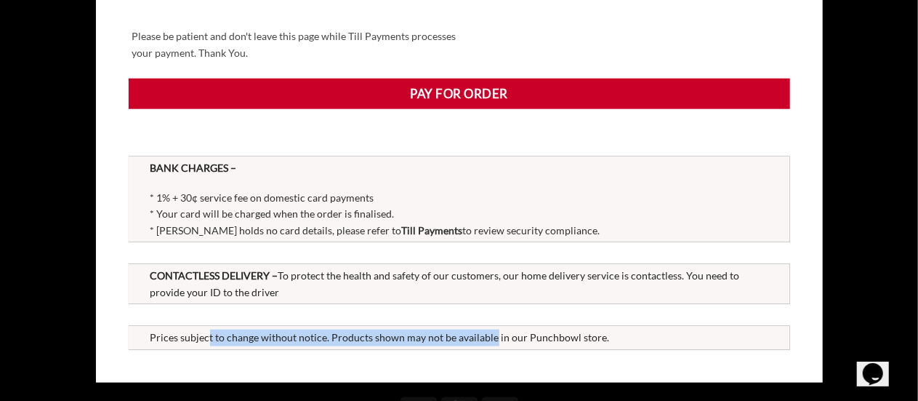
drag, startPoint x: 211, startPoint y: 319, endPoint x: 520, endPoint y: 318, distance: 309.7
click at [520, 331] on span "Prices subject to change without notice. Products shown may not be available in…" at bounding box center [379, 337] width 459 height 12
click at [521, 331] on span "Prices subject to change without notice. Products shown may not be available in…" at bounding box center [379, 337] width 459 height 12
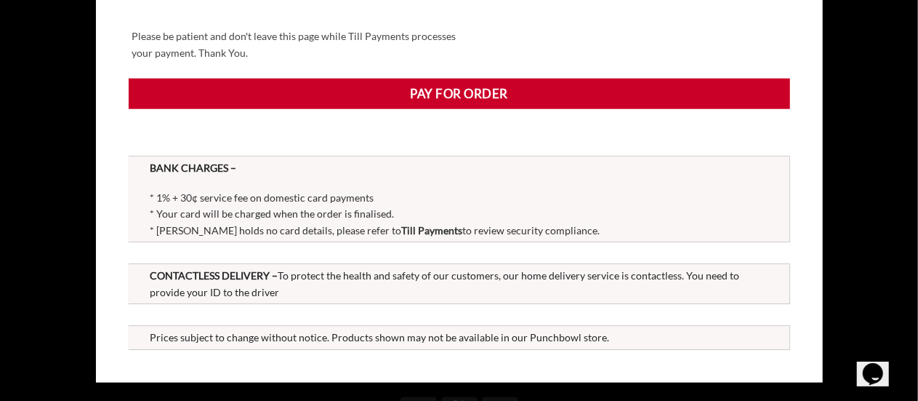
click at [178, 191] on span "* 1% + 30¢ service fee on domestic card payments" at bounding box center [262, 197] width 224 height 12
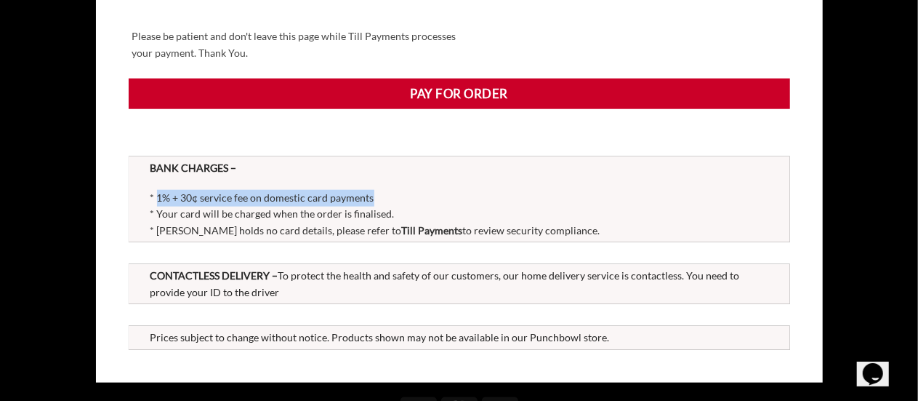
drag, startPoint x: 157, startPoint y: 182, endPoint x: 405, endPoint y: 178, distance: 247.9
click at [405, 190] on p "* 1% + 30¢ service fee on domestic card payments * Your card will be charged wh…" at bounding box center [459, 214] width 618 height 49
click at [398, 190] on p "* 1% + 30¢ service fee on domestic card payments * Your card will be charged wh…" at bounding box center [459, 214] width 618 height 49
drag, startPoint x: 222, startPoint y: 183, endPoint x: 353, endPoint y: 180, distance: 130.1
click at [352, 191] on span "* 1% + 30¢ service fee on domestic card payments" at bounding box center [262, 197] width 224 height 12
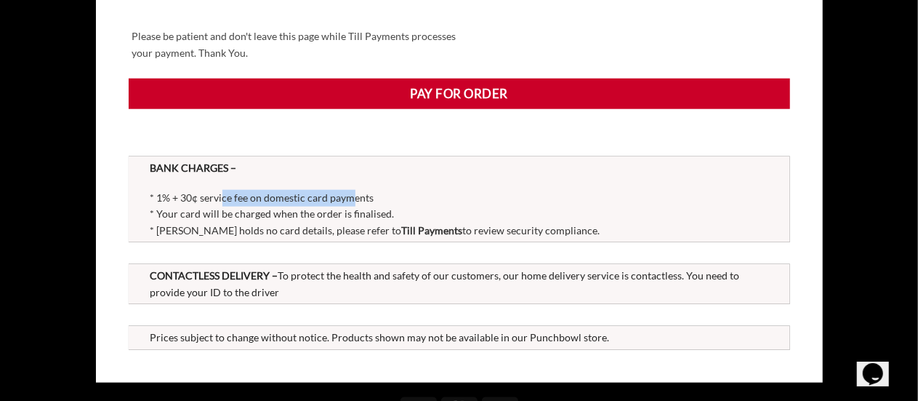
click at [353, 191] on span "* 1% + 30¢ service fee on domestic card payments" at bounding box center [262, 197] width 224 height 12
drag, startPoint x: 160, startPoint y: 183, endPoint x: 272, endPoint y: 184, distance: 111.9
click at [272, 191] on span "* 1% + 30¢ service fee on domestic card payments" at bounding box center [262, 197] width 224 height 12
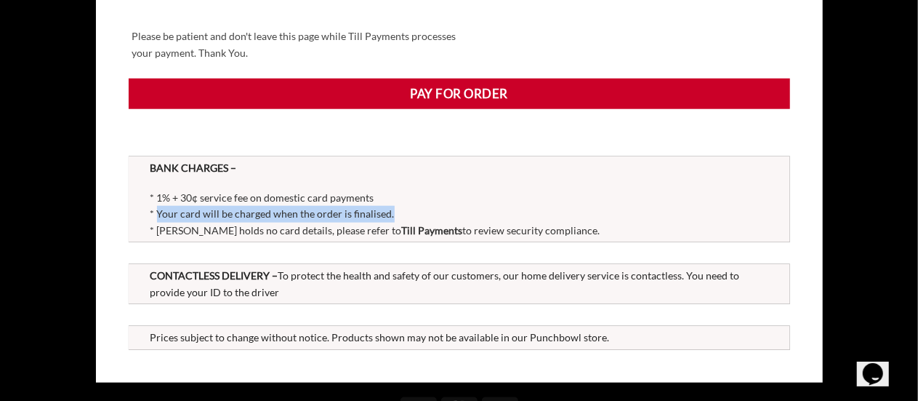
drag, startPoint x: 157, startPoint y: 197, endPoint x: 398, endPoint y: 198, distance: 241.3
click at [398, 198] on p "* 1% + 30¢ service fee on domestic card payments * Your card will be charged wh…" at bounding box center [459, 214] width 618 height 49
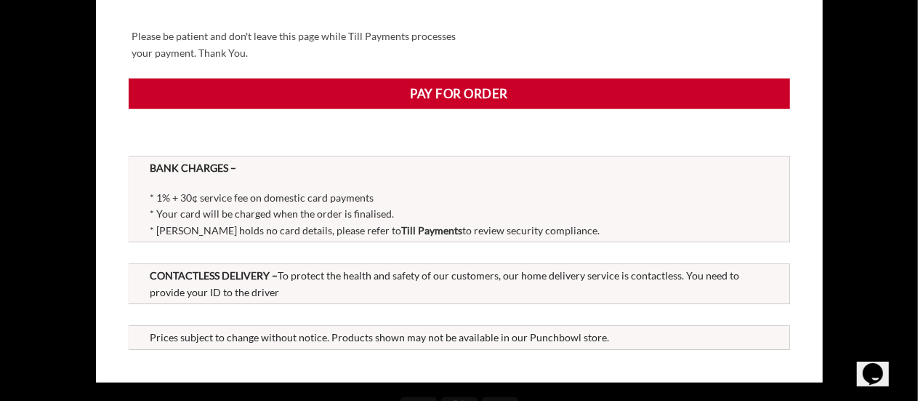
drag, startPoint x: 164, startPoint y: 215, endPoint x: 616, endPoint y: 216, distance: 452.1
click at [616, 216] on p "* 1% + 30¢ service fee on domestic card payments * Your card will be charged wh…" at bounding box center [459, 214] width 618 height 49
click at [617, 216] on p "* 1% + 30¢ service fee on domestic card payments * Your card will be charged wh…" at bounding box center [459, 214] width 618 height 49
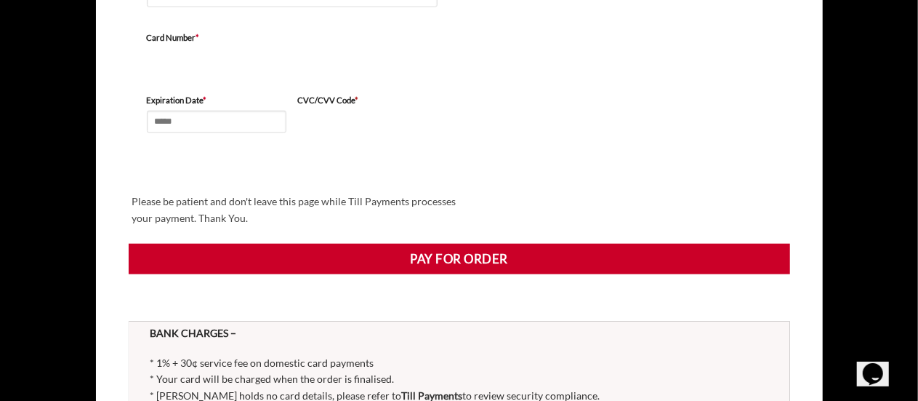
scroll to position [509, 0]
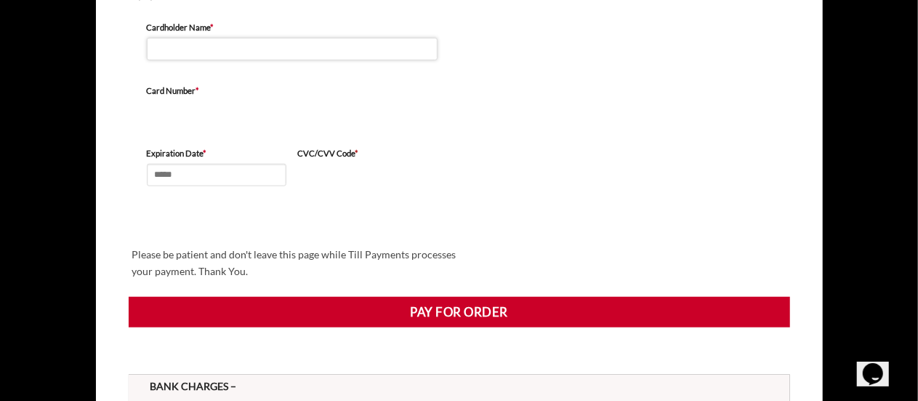
click at [175, 38] on input "Cardholder Name *" at bounding box center [292, 49] width 291 height 23
type input "**********"
click at [164, 164] on input "Expiration Date *" at bounding box center [217, 175] width 140 height 23
type input "*****"
click at [232, 38] on input "**********" at bounding box center [292, 49] width 291 height 23
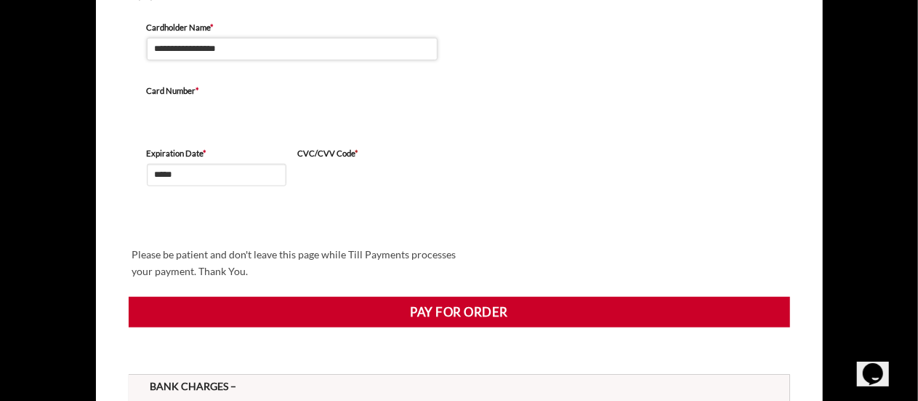
type input "**********"
click at [527, 95] on div "**********" at bounding box center [459, 143] width 661 height 280
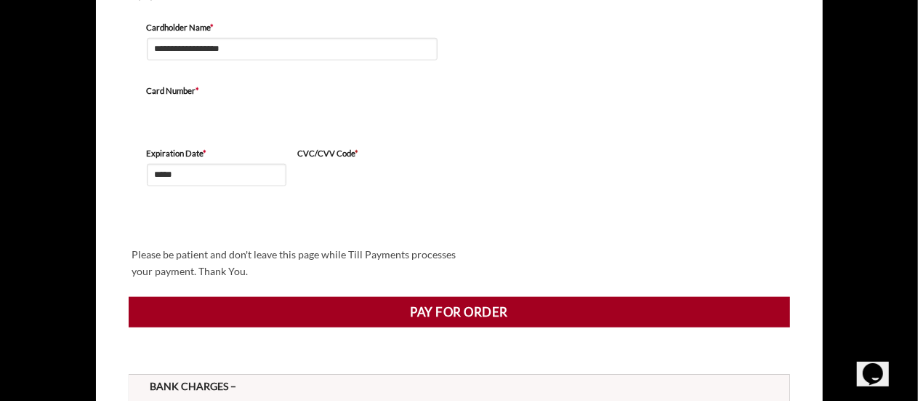
click at [445, 297] on button "Pay for order" at bounding box center [459, 312] width 661 height 31
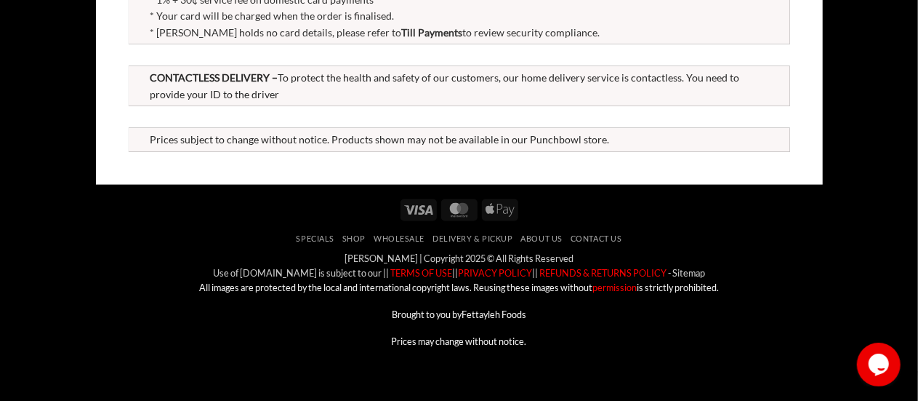
scroll to position [561, 0]
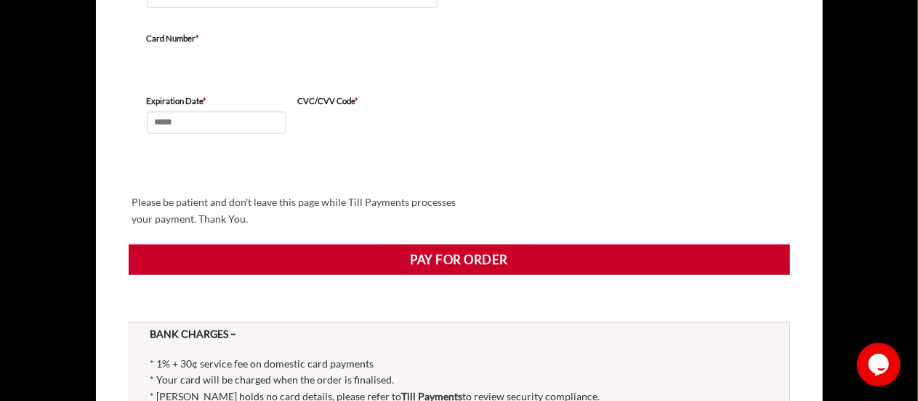
click at [519, 136] on div "Cardholder Name * Card Number * Expiration Date * CVC/CVV Code * Please be pati…" at bounding box center [459, 91] width 661 height 280
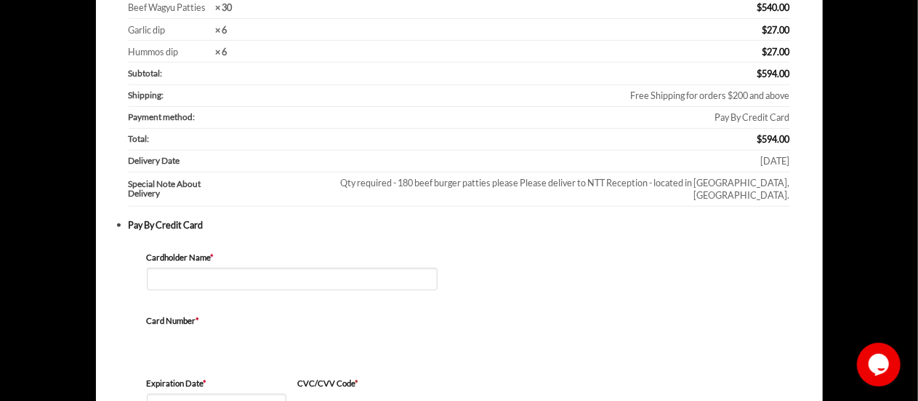
scroll to position [198, 0]
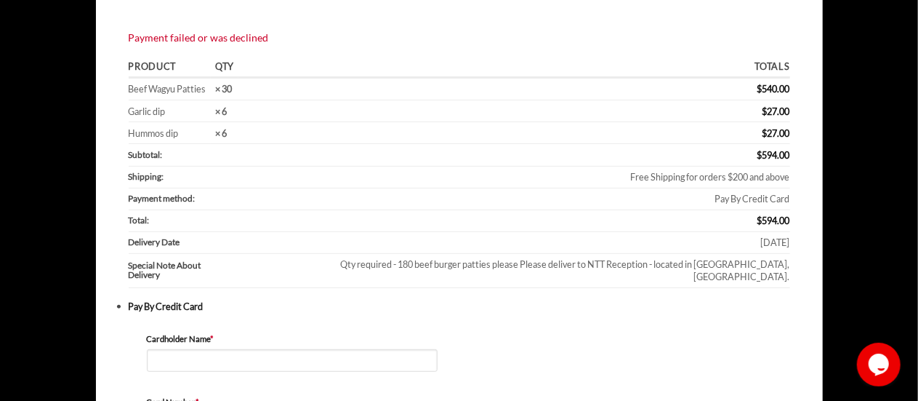
click at [236, 148] on th "Subtotal:" at bounding box center [184, 155] width 110 height 22
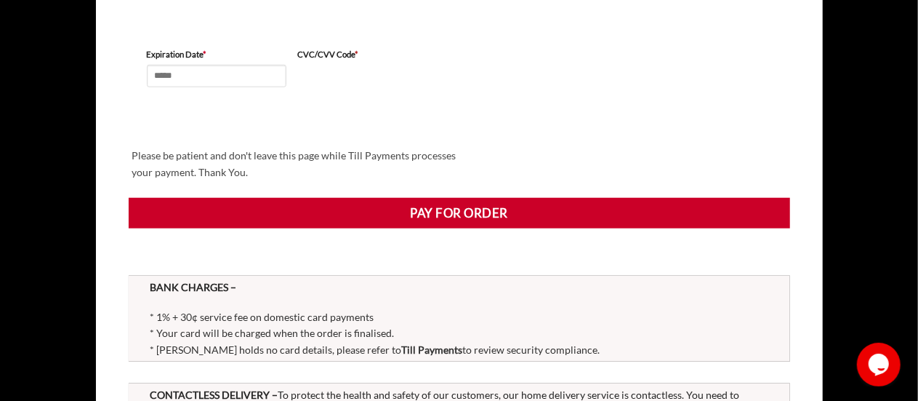
scroll to position [634, 0]
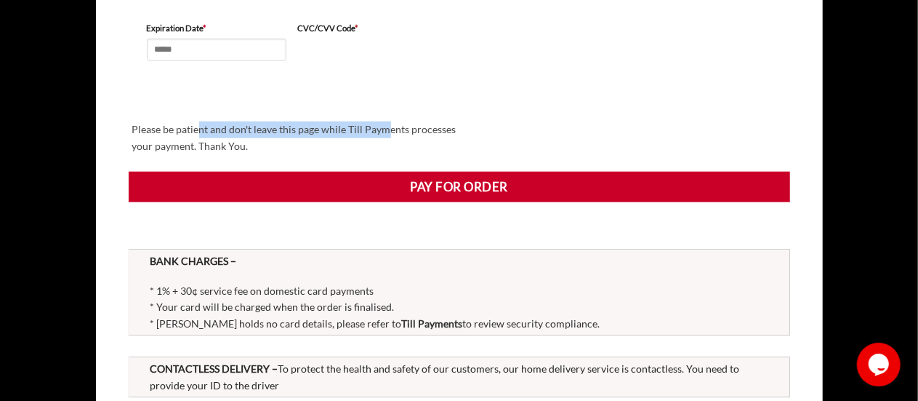
drag, startPoint x: 295, startPoint y: 111, endPoint x: 393, endPoint y: 111, distance: 98.1
click at [393, 118] on div "Please be patient and don't leave this page while Till Payments processes your …" at bounding box center [303, 138] width 349 height 40
drag, startPoint x: 285, startPoint y: 114, endPoint x: 449, endPoint y: 113, distance: 164.3
click at [449, 118] on div "Please be patient and don't leave this page while Till Payments processes your …" at bounding box center [303, 138] width 349 height 40
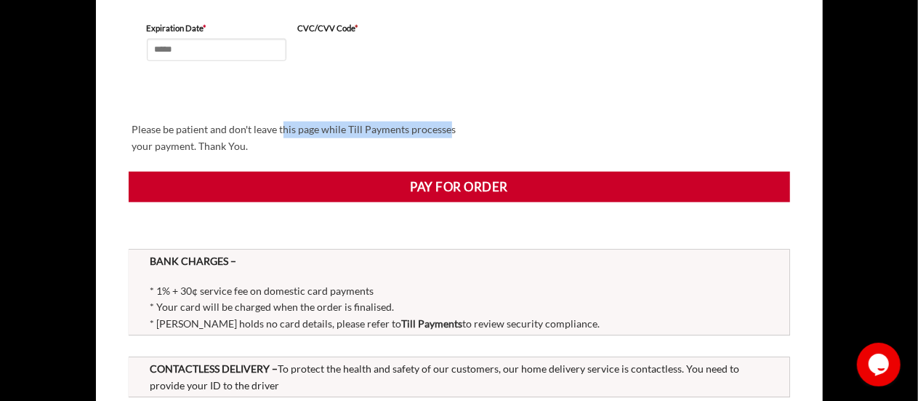
drag, startPoint x: 449, startPoint y: 113, endPoint x: 371, endPoint y: 123, distance: 79.1
click at [449, 118] on div "Please be patient and don't leave this page while Till Payments processes your …" at bounding box center [303, 138] width 349 height 40
click at [261, 129] on div "Please be patient and don't leave this page while Till Payments processes your …" at bounding box center [303, 138] width 349 height 40
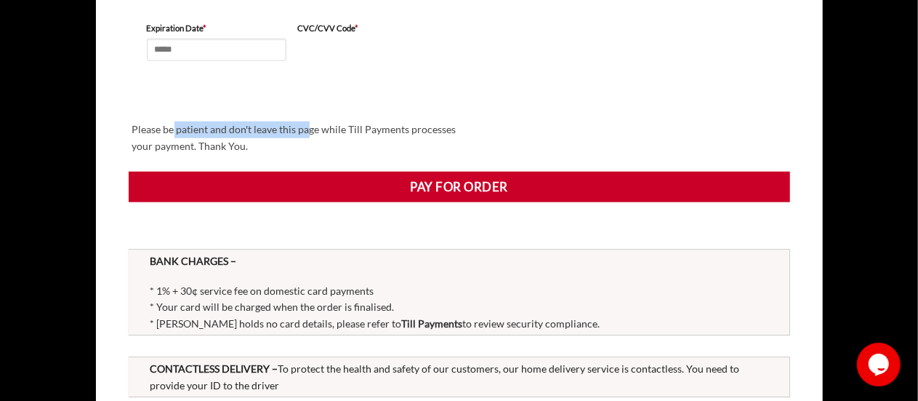
drag, startPoint x: 173, startPoint y: 121, endPoint x: 309, endPoint y: 118, distance: 136.0
click at [309, 118] on div "Please be patient and don't leave this page while Till Payments processes your …" at bounding box center [303, 138] width 349 height 40
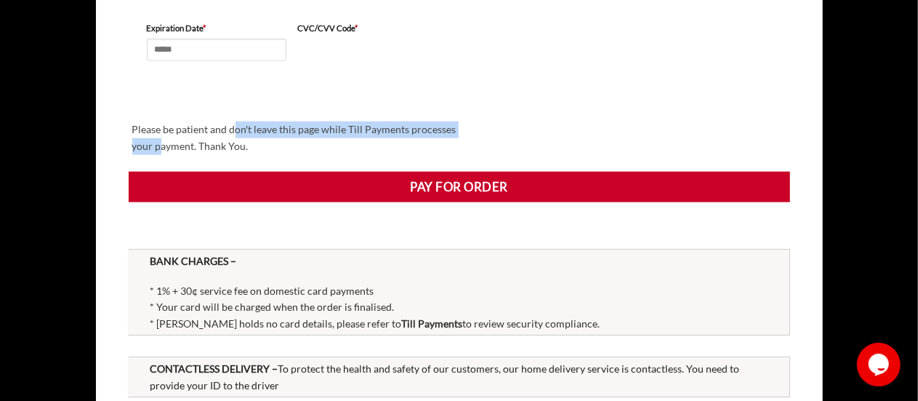
drag, startPoint x: 158, startPoint y: 130, endPoint x: 240, endPoint y: 121, distance: 82.6
click at [236, 123] on div "Please be patient and don't leave this page while Till Payments processes your …" at bounding box center [303, 138] width 349 height 40
click at [241, 121] on div "Please be patient and don't leave this page while Till Payments processes your …" at bounding box center [303, 138] width 349 height 40
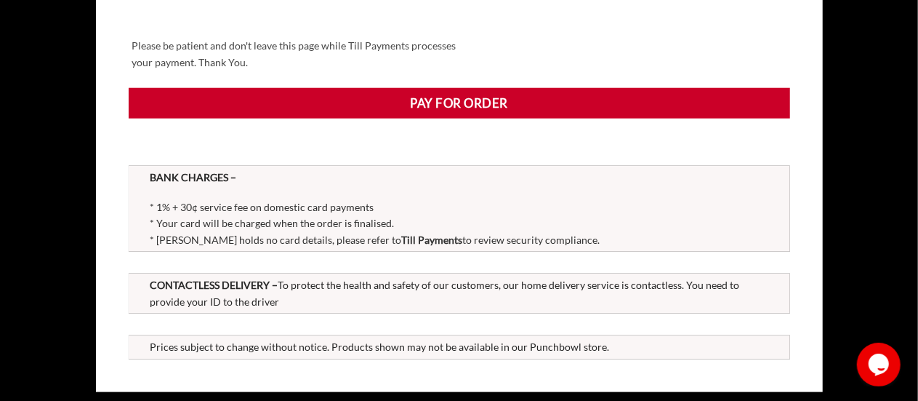
scroll to position [779, 0]
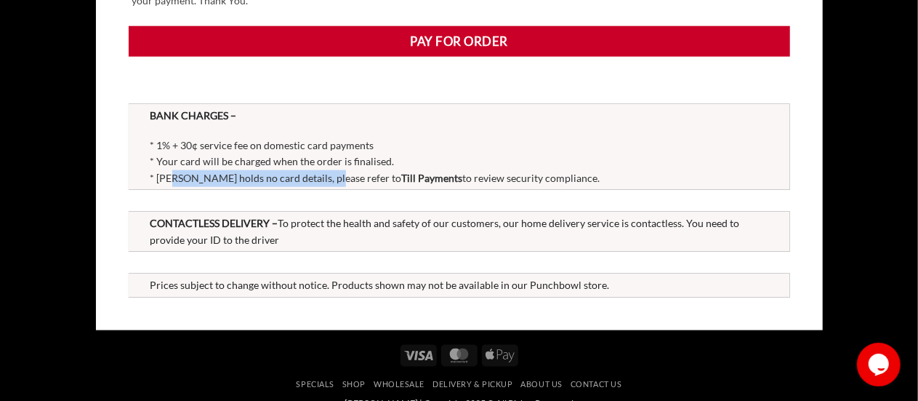
drag, startPoint x: 172, startPoint y: 164, endPoint x: 346, endPoint y: 161, distance: 173.8
click at [345, 172] on span "* Abu Ahmad Butchery holds no card details, please refer to Till Payments to re…" at bounding box center [375, 178] width 450 height 12
click at [346, 172] on span "* Abu Ahmad Butchery holds no card details, please refer to Till Payments to re…" at bounding box center [375, 178] width 450 height 12
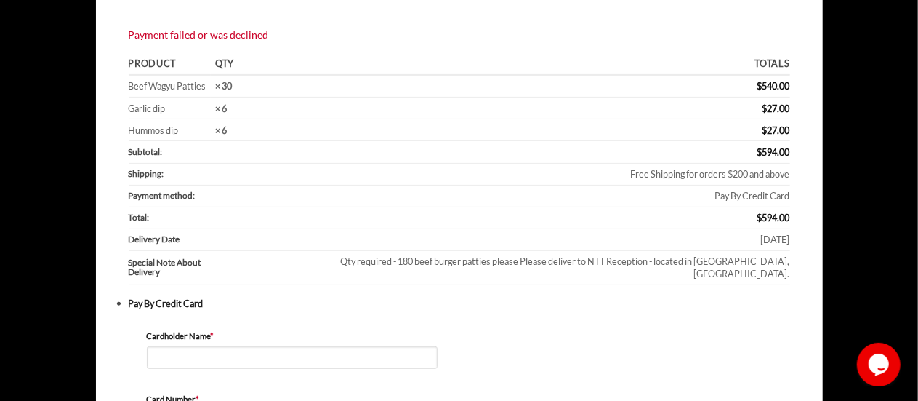
scroll to position [198, 0]
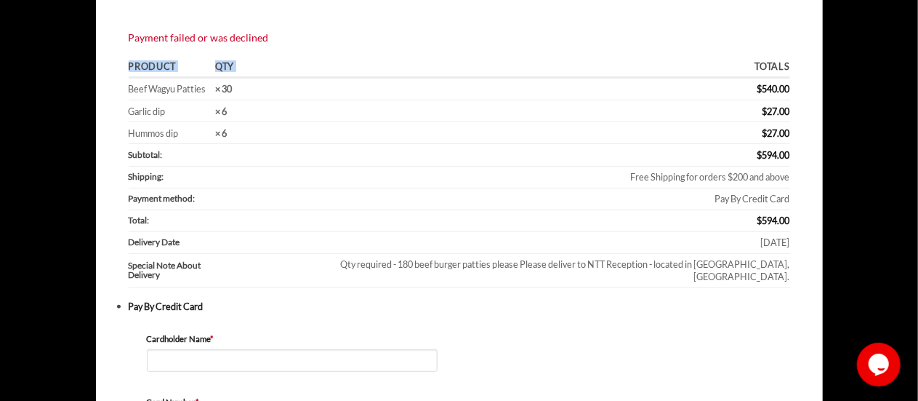
drag, startPoint x: 131, startPoint y: 66, endPoint x: 256, endPoint y: 61, distance: 125.1
click at [255, 62] on tr "Product Qty Totals" at bounding box center [459, 67] width 661 height 21
click at [233, 65] on th "Qty" at bounding box center [225, 67] width 28 height 21
drag, startPoint x: 124, startPoint y: 87, endPoint x: 287, endPoint y: 87, distance: 163.6
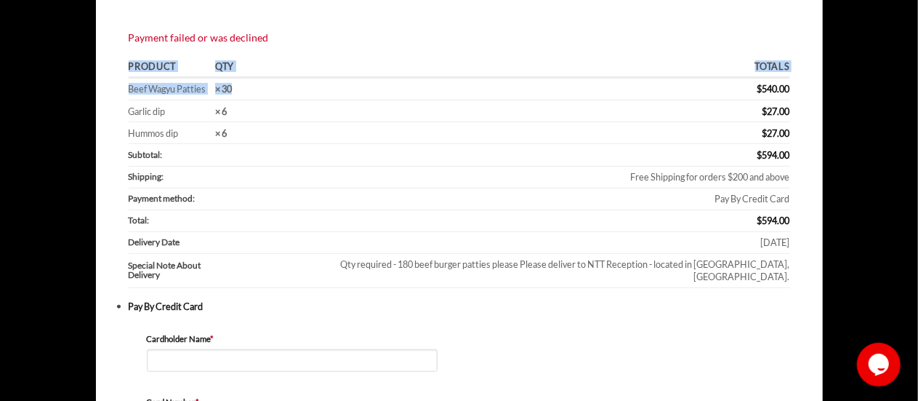
click at [287, 87] on td "$ 540.00" at bounding box center [513, 90] width 551 height 22
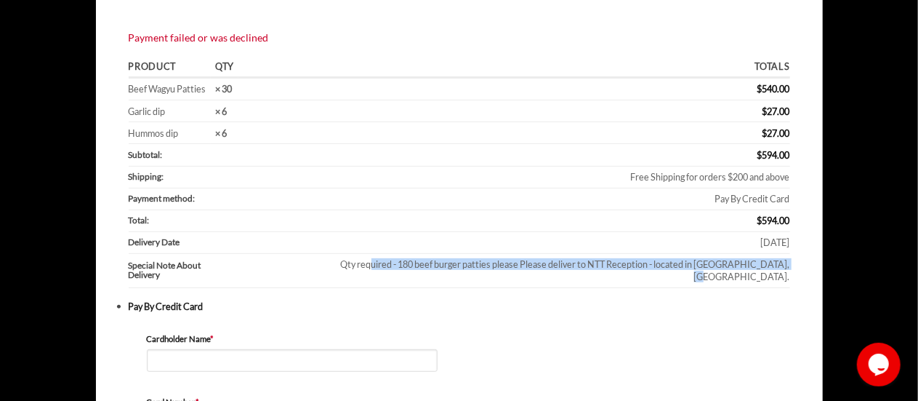
drag, startPoint x: 277, startPoint y: 262, endPoint x: 696, endPoint y: 265, distance: 418.7
click at [695, 265] on td "Qty required - 180 beef burger patties please Please deliver to NTT Reception -…" at bounding box center [513, 271] width 551 height 34
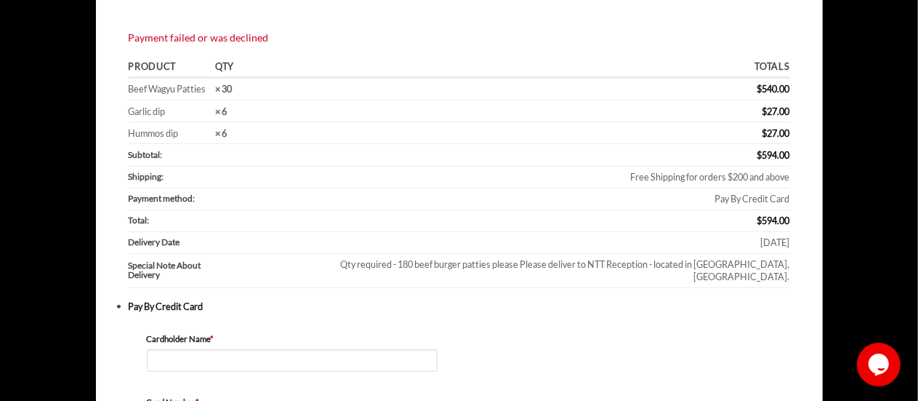
click at [699, 264] on td "Qty required - 180 beef burger patties please Please deliver to NTT Reception -…" at bounding box center [513, 271] width 551 height 34
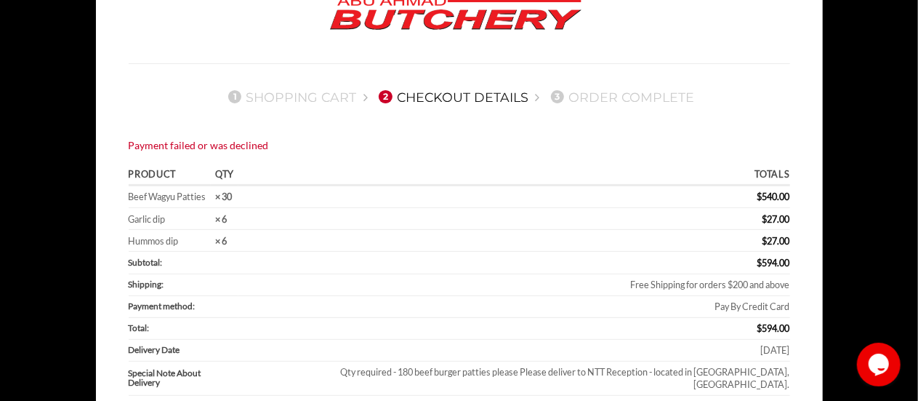
scroll to position [218, 0]
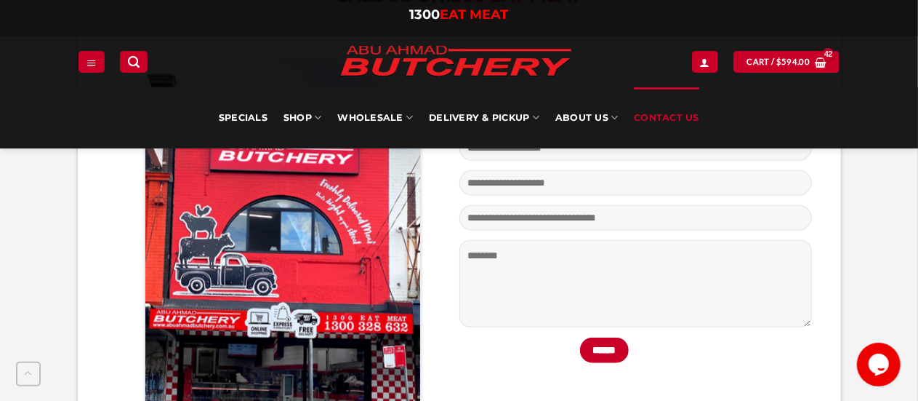
scroll to position [436, 0]
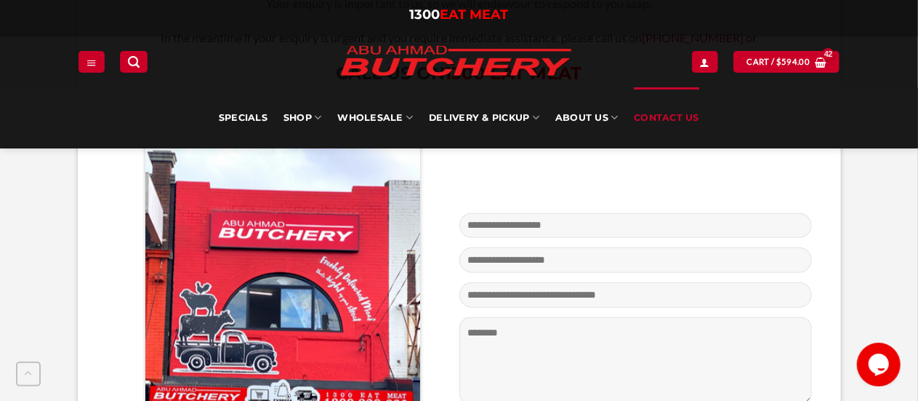
click at [504, 217] on input "Contact form" at bounding box center [635, 225] width 353 height 25
type input "**********"
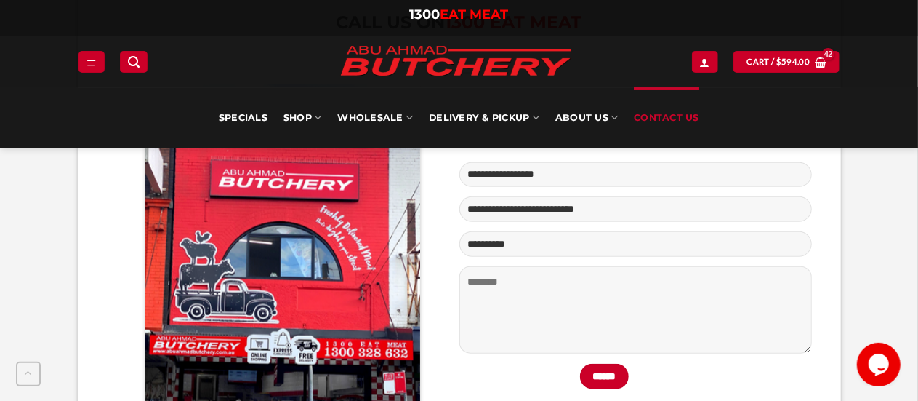
scroll to position [509, 0]
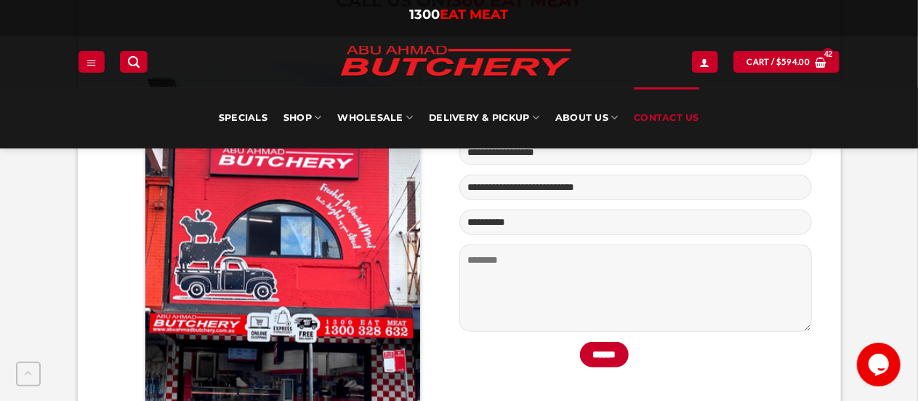
click at [493, 261] on textarea "Contact form" at bounding box center [635, 287] width 353 height 87
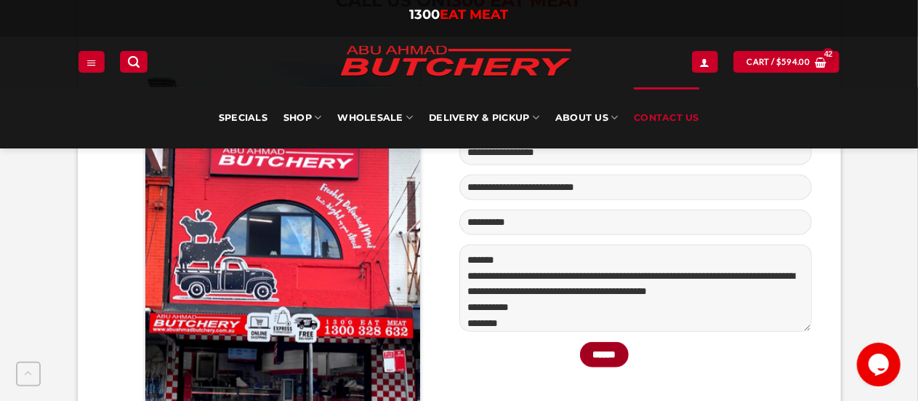
type textarea "**********"
click at [593, 357] on input "******" at bounding box center [604, 354] width 49 height 25
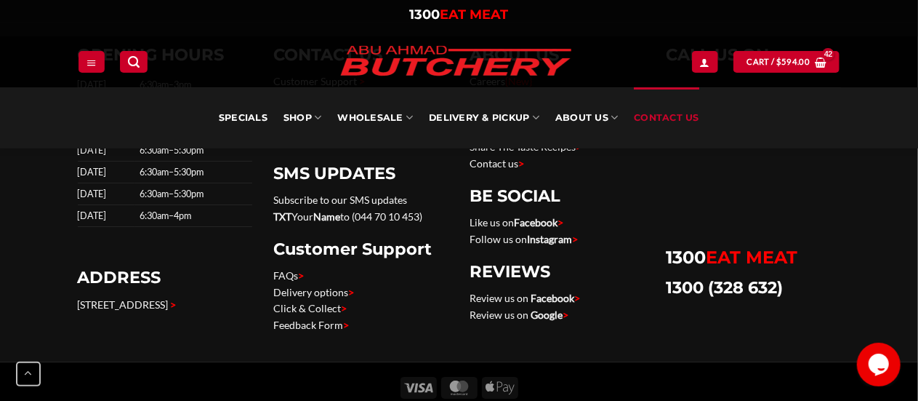
scroll to position [2690, 0]
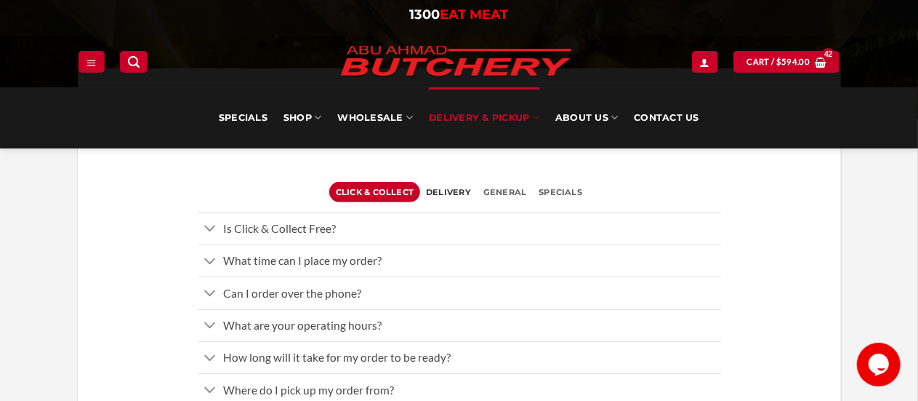
scroll to position [363, 0]
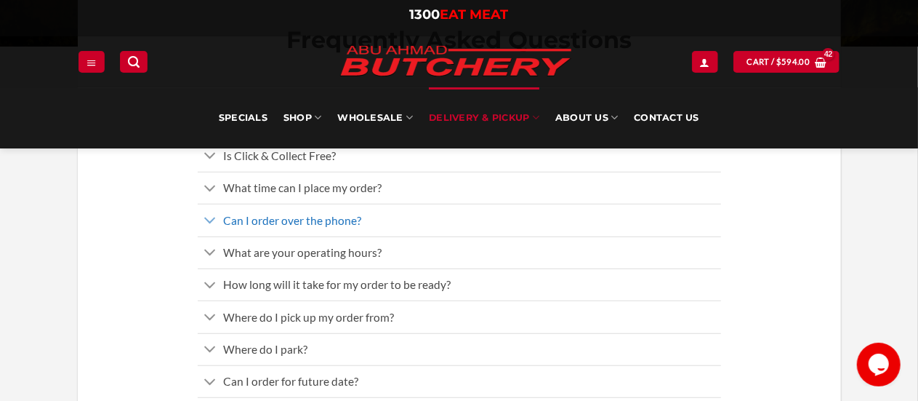
click at [376, 217] on link "Can I order over the phone?" at bounding box center [459, 220] width 523 height 32
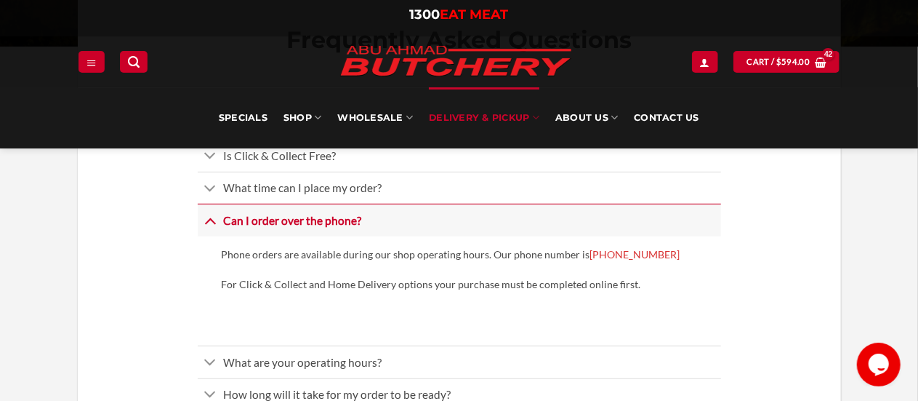
click at [379, 214] on link "Can I order over the phone?" at bounding box center [459, 220] width 523 height 32
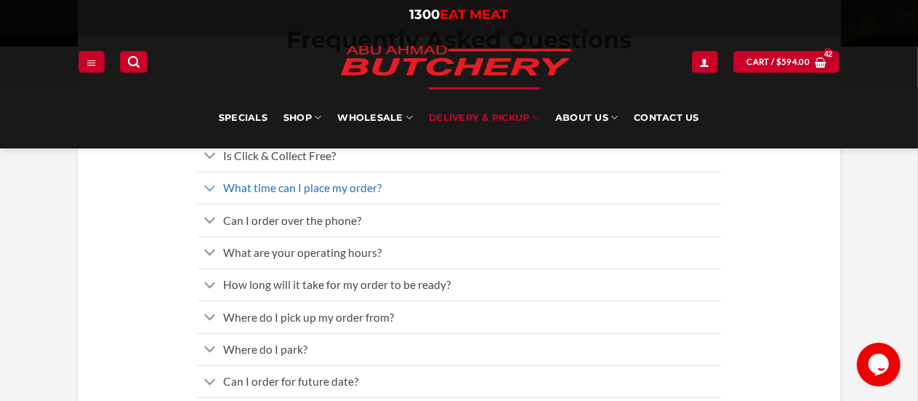
click at [382, 185] on link "What time can I place my order?" at bounding box center [459, 188] width 523 height 32
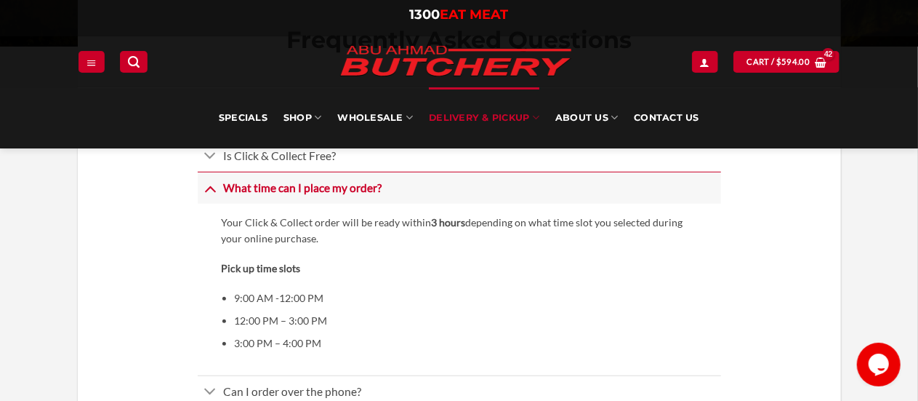
click at [382, 185] on link "What time can I place my order?" at bounding box center [459, 188] width 523 height 32
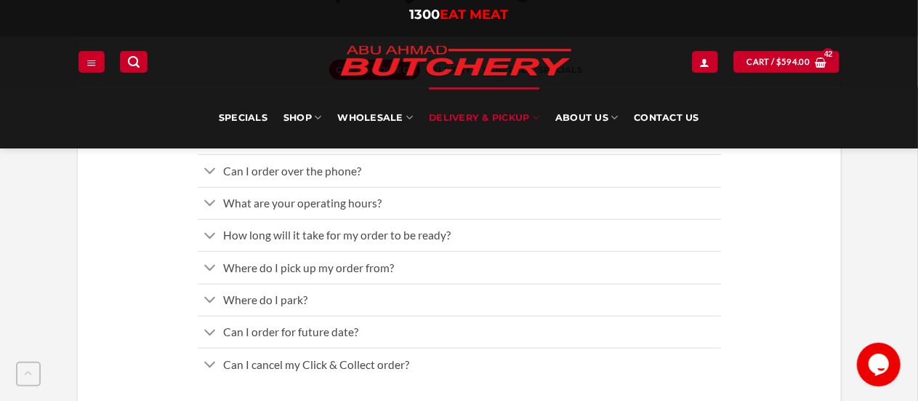
scroll to position [436, 0]
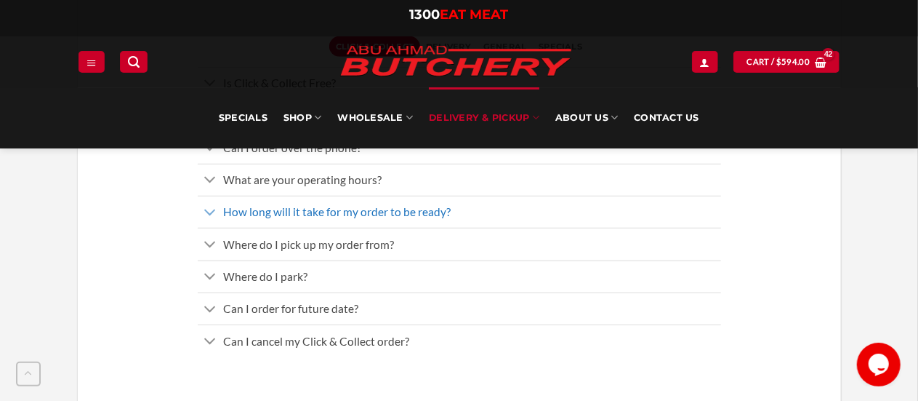
click at [384, 214] on span "How long will it take for my order to be ready?" at bounding box center [337, 211] width 228 height 13
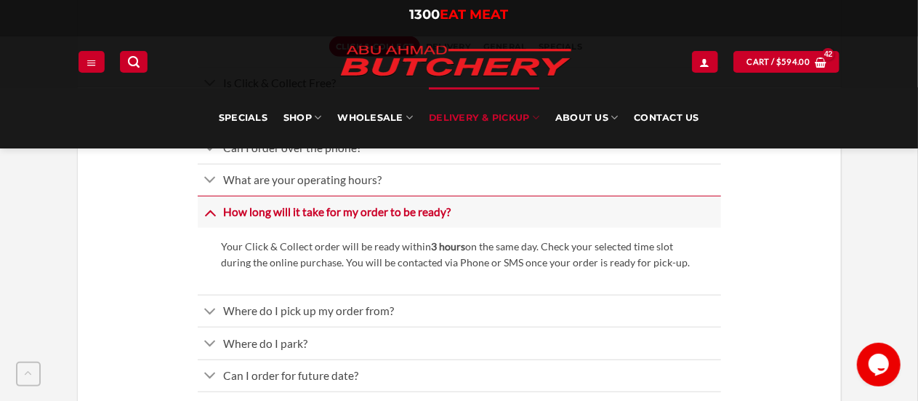
click at [382, 210] on span "How long will it take for my order to be ready?" at bounding box center [337, 211] width 228 height 13
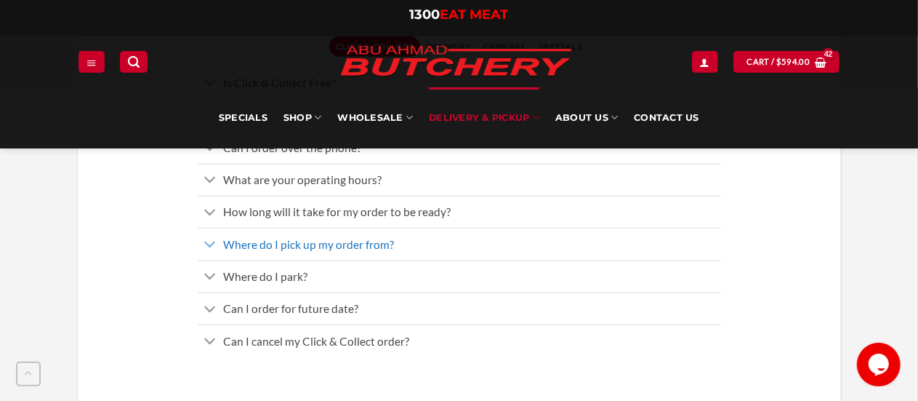
click at [335, 238] on span "Where do I pick up my order from?" at bounding box center [308, 244] width 171 height 13
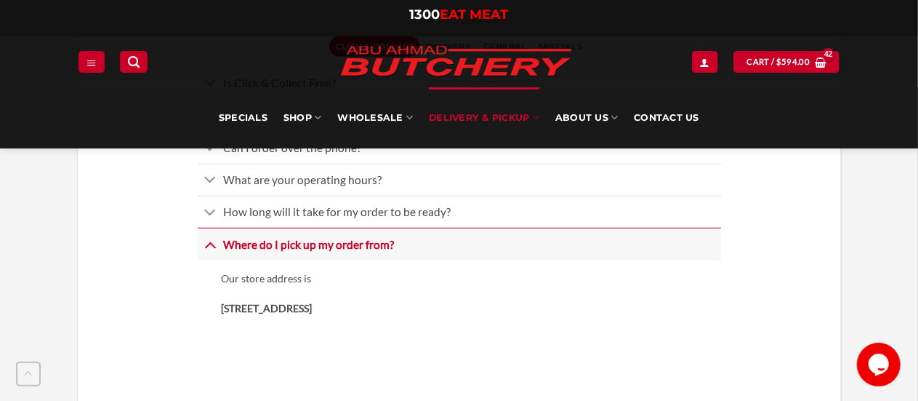
click at [335, 238] on span "Where do I pick up my order from?" at bounding box center [308, 244] width 171 height 13
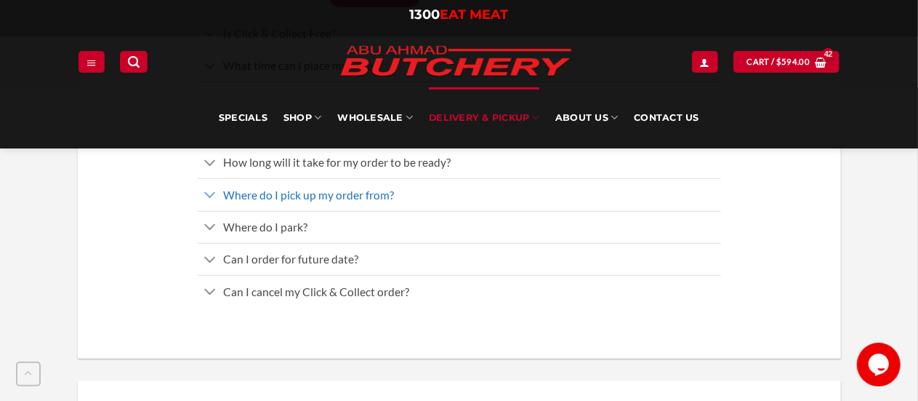
scroll to position [509, 0]
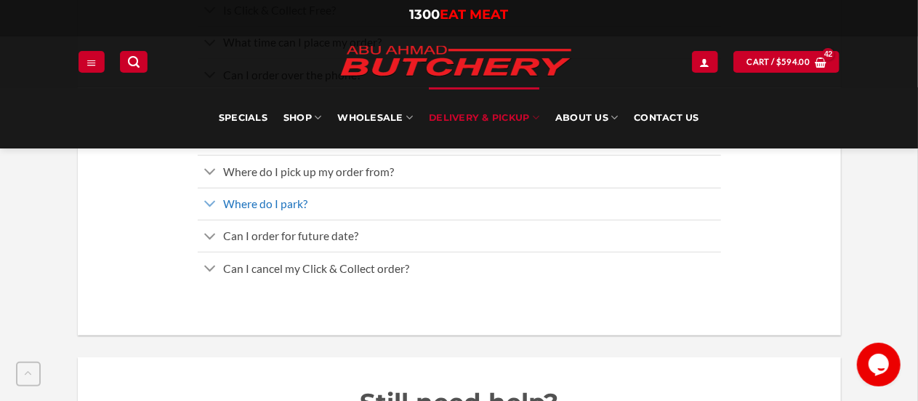
click at [337, 204] on link "Where do I park?" at bounding box center [459, 204] width 523 height 32
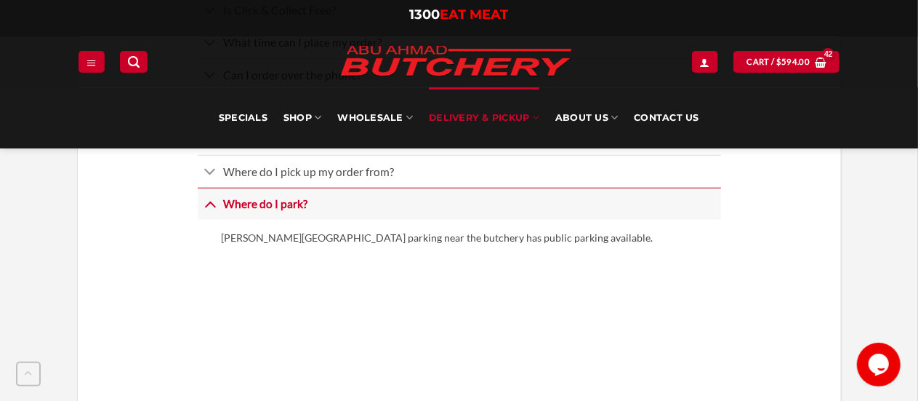
click at [337, 204] on link "Where do I park?" at bounding box center [459, 204] width 523 height 32
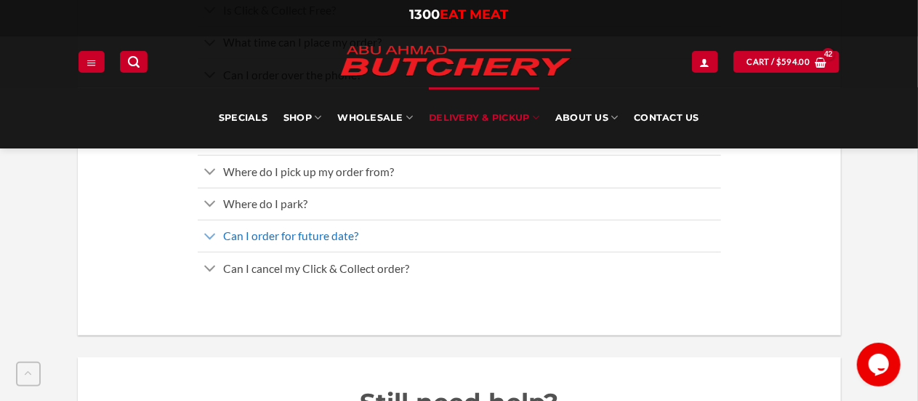
click at [325, 237] on span "Can I order for future date?" at bounding box center [290, 235] width 135 height 13
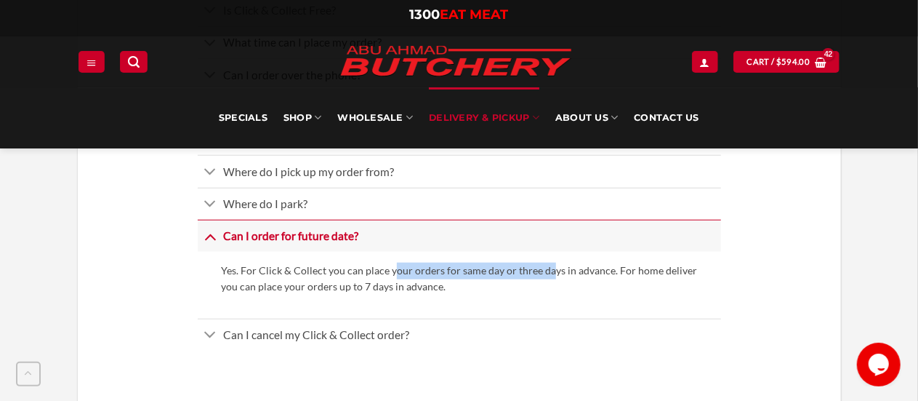
drag, startPoint x: 390, startPoint y: 267, endPoint x: 555, endPoint y: 265, distance: 165.0
click at [554, 266] on p "Yes. For Click & Collect you can place your orders for same day or three days i…" at bounding box center [459, 278] width 476 height 33
click at [555, 265] on p "Yes. For Click & Collect you can place your orders for same day or three days i…" at bounding box center [459, 278] width 476 height 33
click at [486, 309] on div "Yes. For Click & Collect you can place your orders for same day or three days i…" at bounding box center [459, 285] width 523 height 66
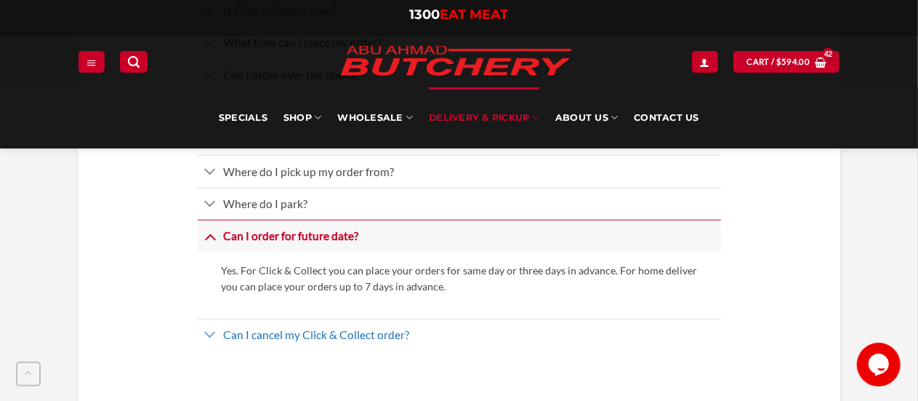
click at [346, 337] on span "Can I cancel my Click & Collect order?" at bounding box center [316, 334] width 186 height 13
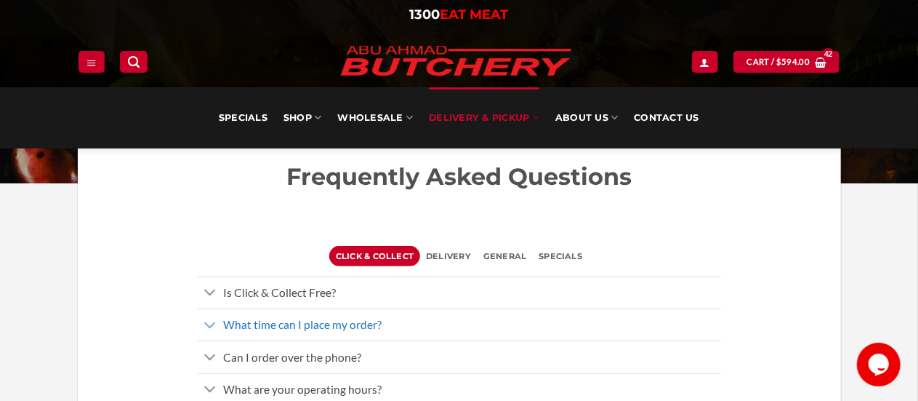
scroll to position [291, 0]
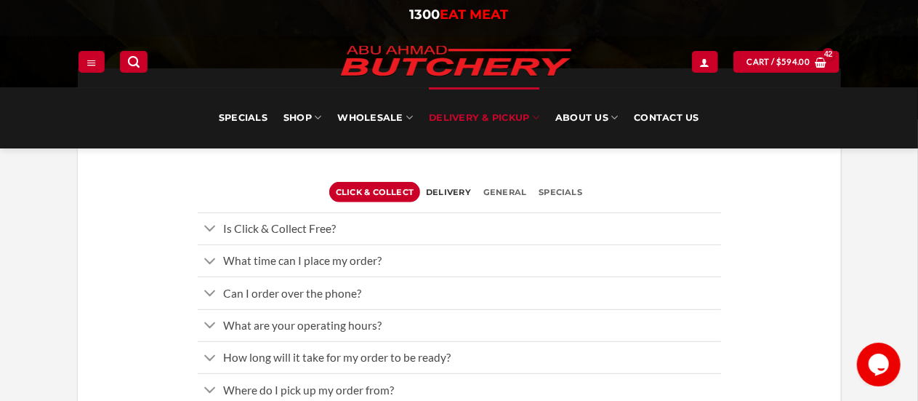
click at [456, 187] on span "Delivery" at bounding box center [448, 192] width 45 height 20
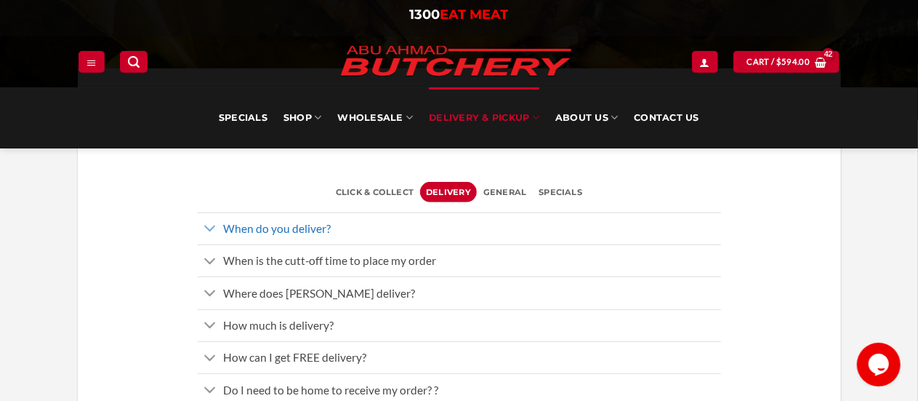
scroll to position [363, 0]
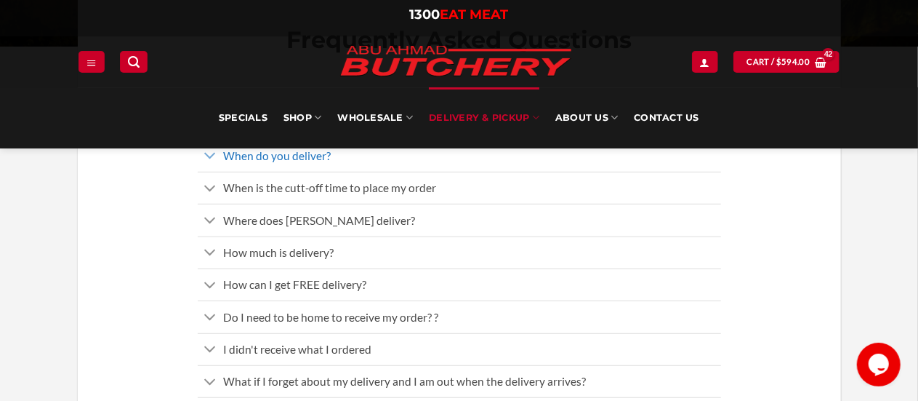
click at [331, 153] on link "When do you deliver?" at bounding box center [459, 156] width 523 height 32
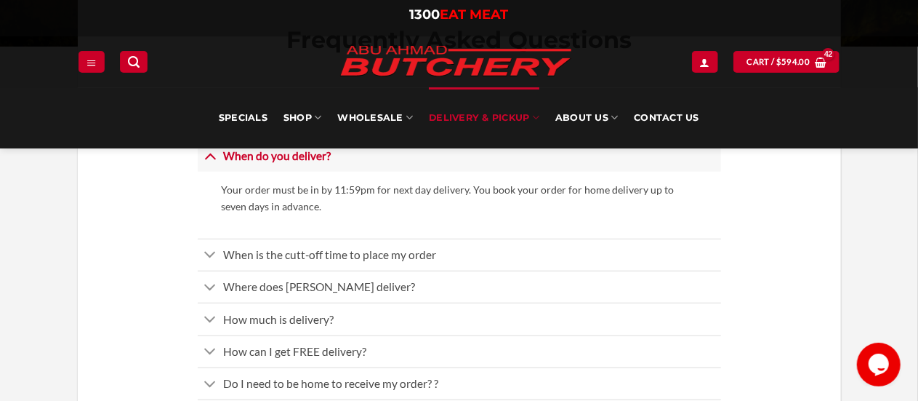
click at [333, 158] on link "When do you deliver?" at bounding box center [459, 156] width 523 height 32
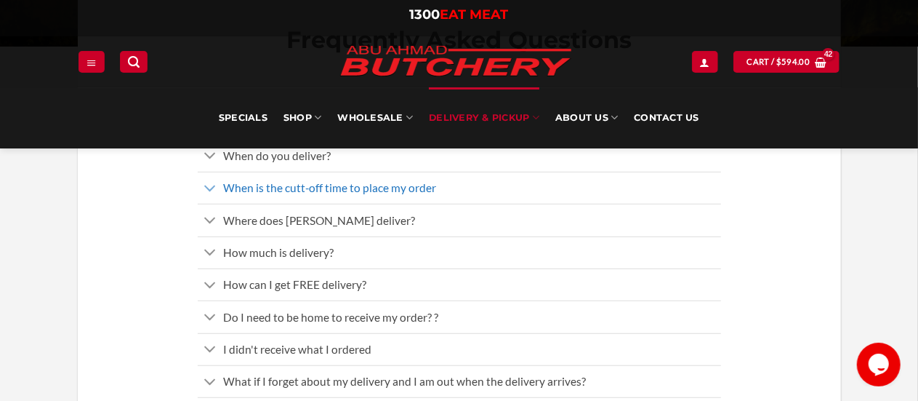
click at [317, 192] on span "When is the cutt-off time to place my order" at bounding box center [329, 187] width 213 height 13
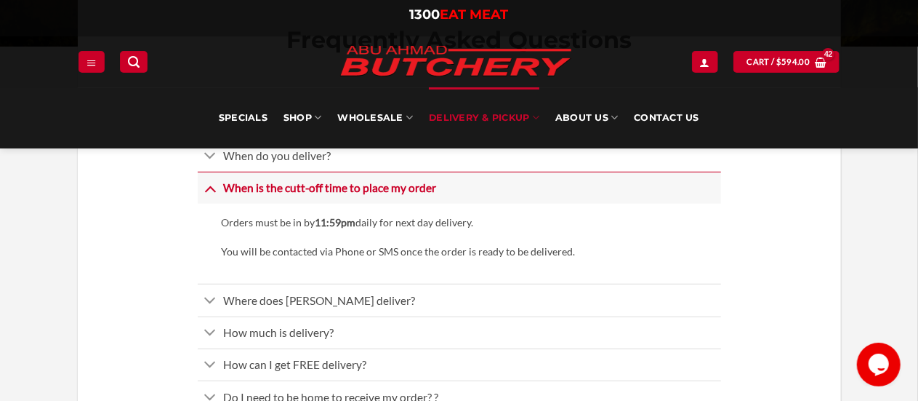
click at [317, 188] on span "When is the cutt-off time to place my order" at bounding box center [329, 187] width 213 height 13
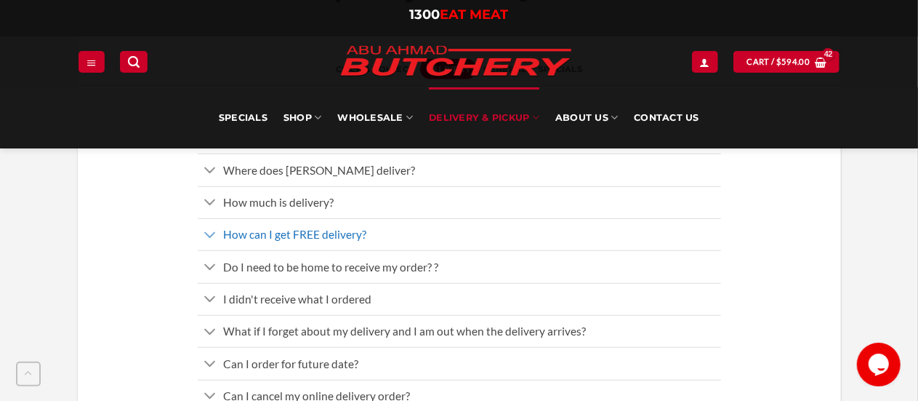
scroll to position [436, 0]
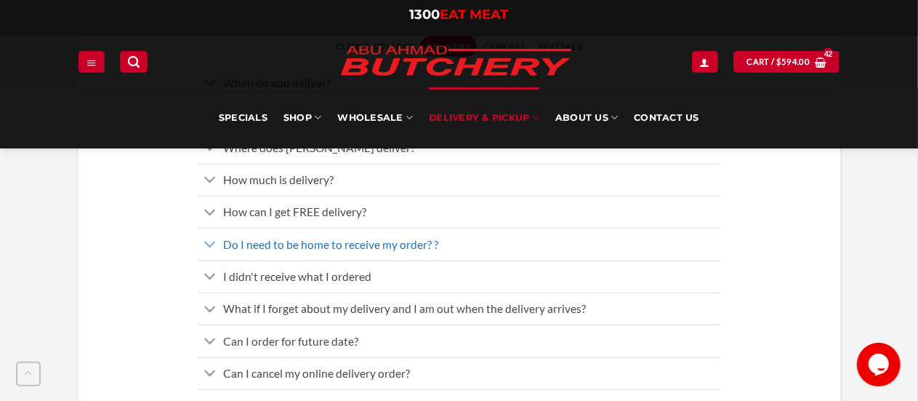
click at [339, 241] on span "Do I need to be home to receive my order? ?" at bounding box center [330, 244] width 215 height 13
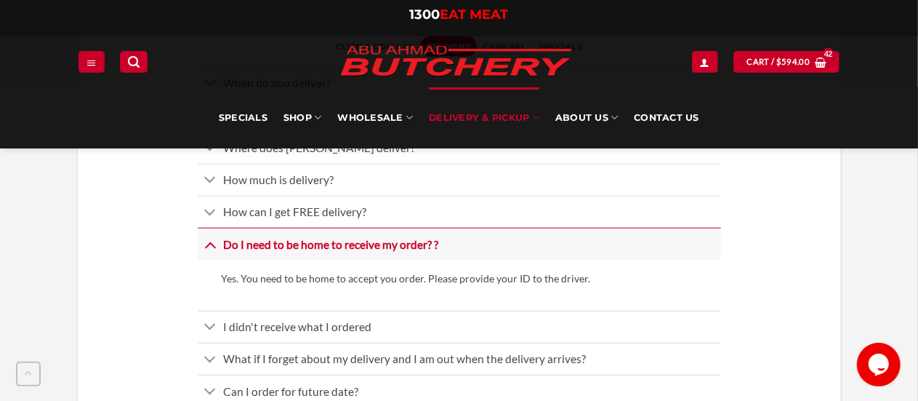
click at [339, 241] on span "Do I need to be home to receive my order? ?" at bounding box center [330, 244] width 215 height 13
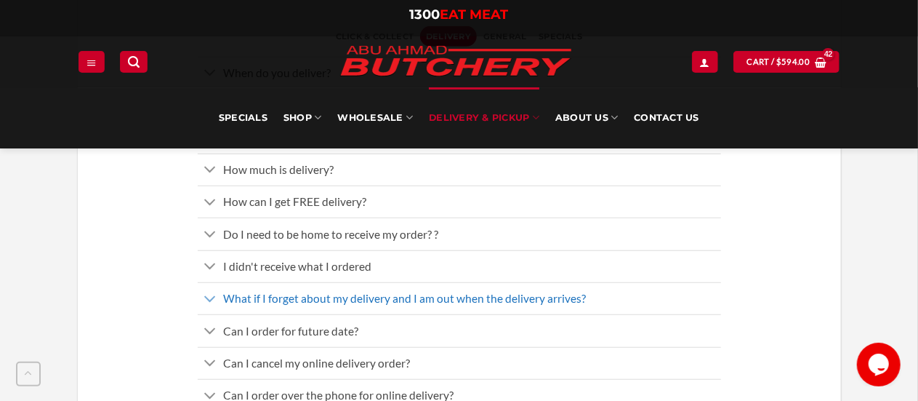
scroll to position [509, 0]
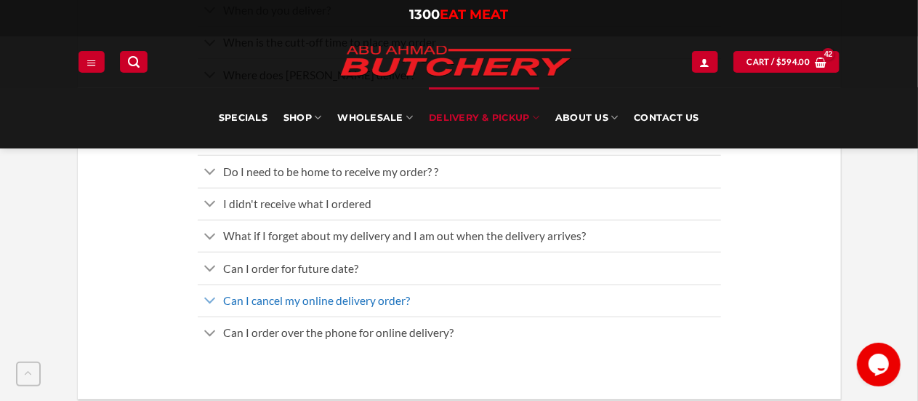
click at [334, 300] on span "Can I cancel my online delivery order?" at bounding box center [316, 300] width 187 height 13
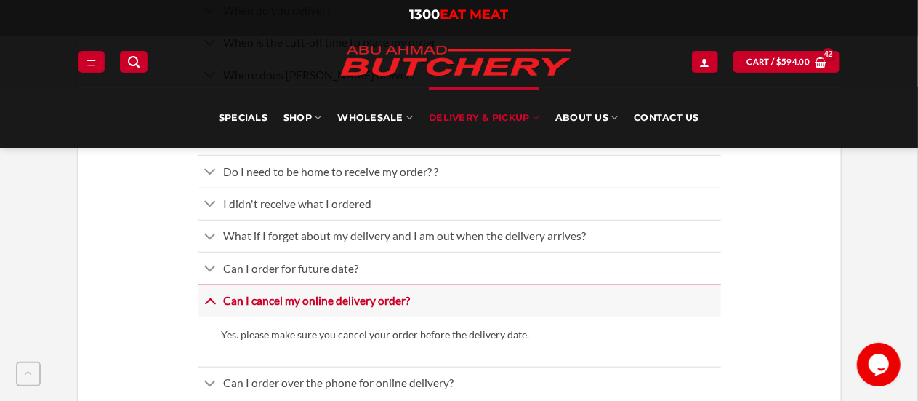
click at [335, 300] on span "Can I cancel my online delivery order?" at bounding box center [316, 300] width 187 height 13
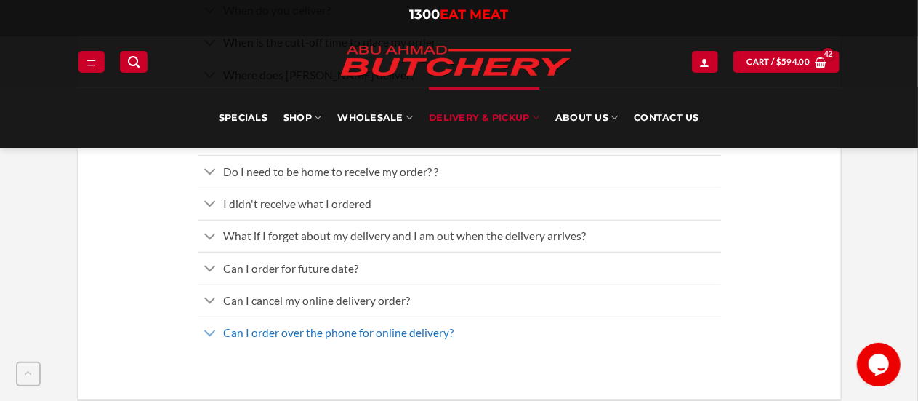
click at [334, 326] on span "Can I order over the phone for online delivery?" at bounding box center [338, 332] width 230 height 13
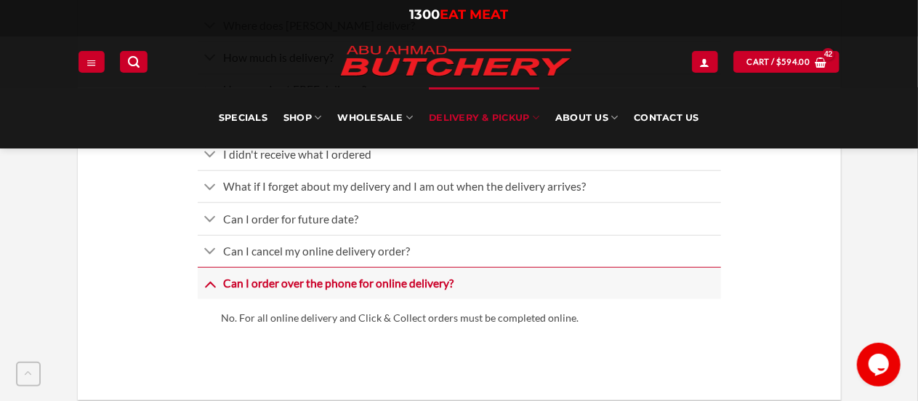
scroll to position [582, 0]
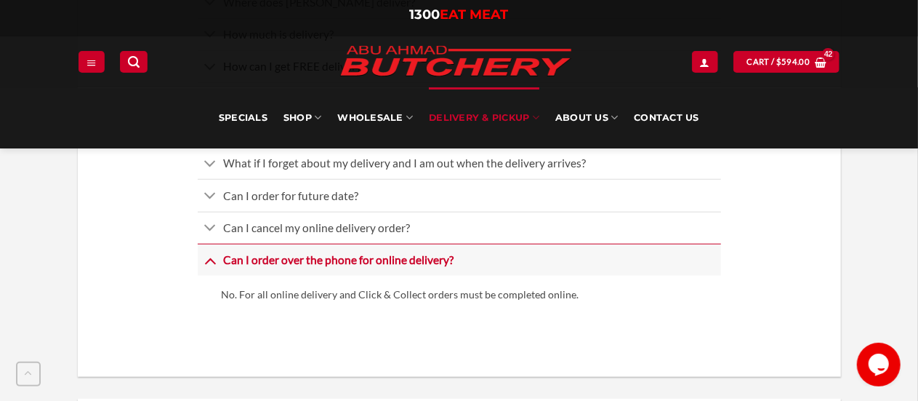
click at [374, 264] on span "Can I order over the phone for online delivery?" at bounding box center [338, 259] width 230 height 13
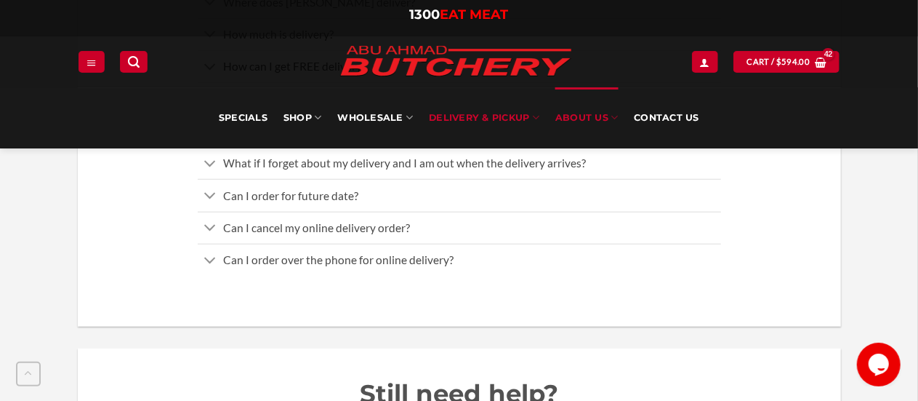
click at [606, 120] on link "About Us" at bounding box center [586, 117] width 63 height 61
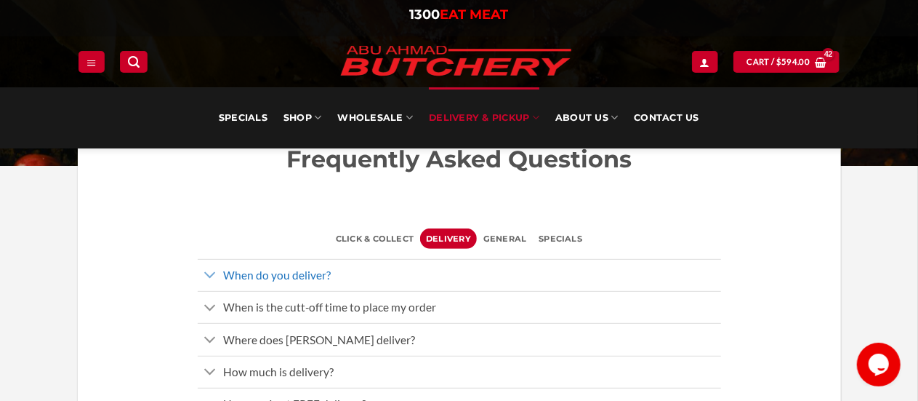
scroll to position [291, 0]
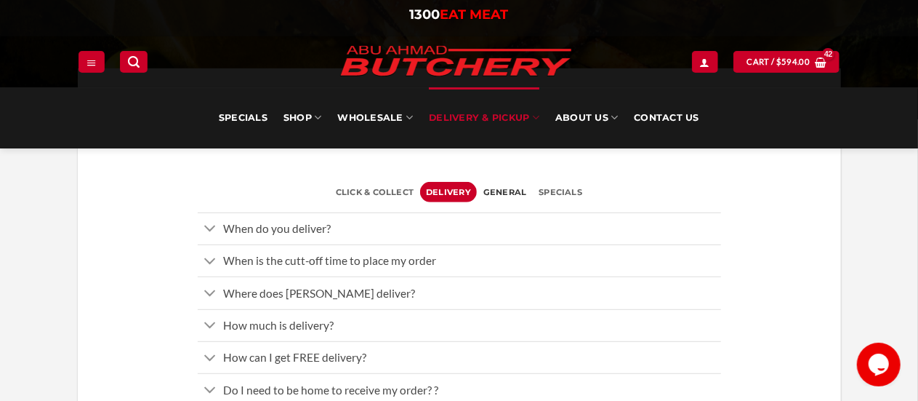
click at [512, 188] on span "General" at bounding box center [505, 192] width 44 height 20
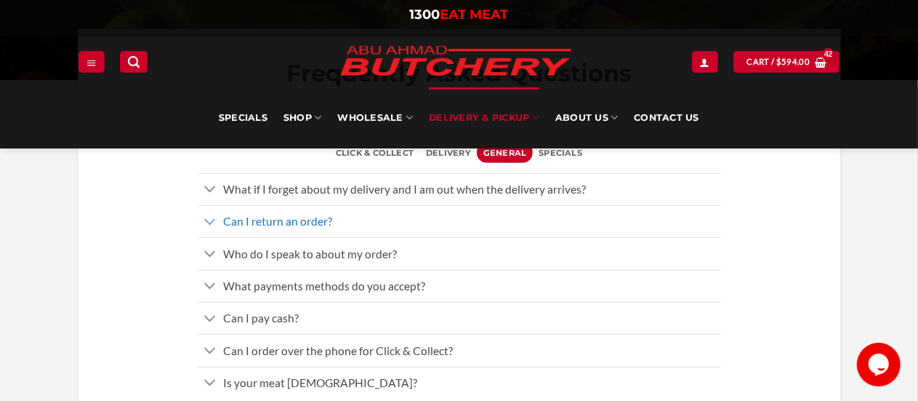
scroll to position [363, 0]
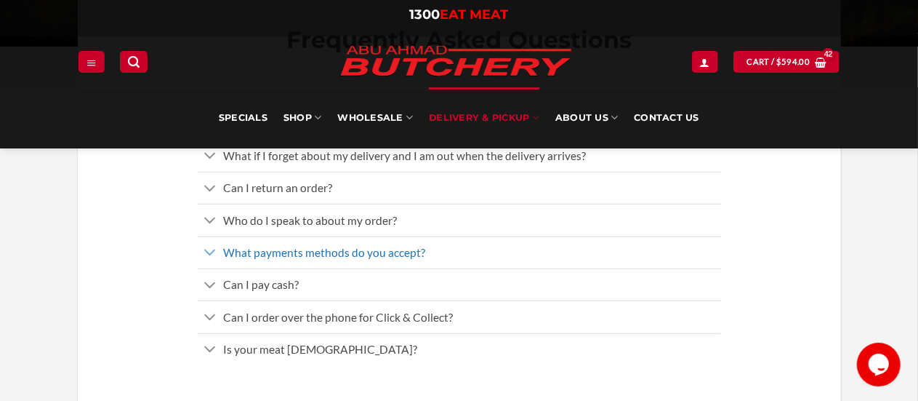
click at [435, 252] on link "What payments methods do you accept?" at bounding box center [459, 252] width 523 height 32
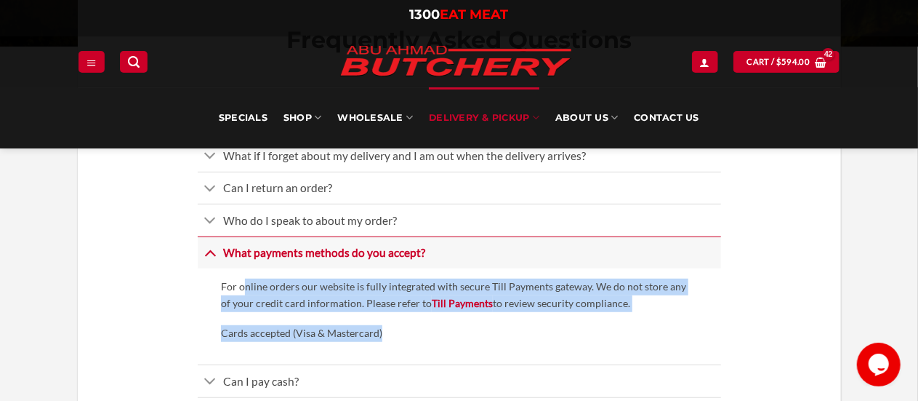
drag, startPoint x: 243, startPoint y: 287, endPoint x: 403, endPoint y: 337, distance: 167.4
click at [403, 337] on div "For online orders our website is fully integrated with secure Till Payments gat…" at bounding box center [459, 316] width 523 height 96
click at [402, 337] on p "Cards accepted (Visa & Mastercard)" at bounding box center [459, 333] width 476 height 17
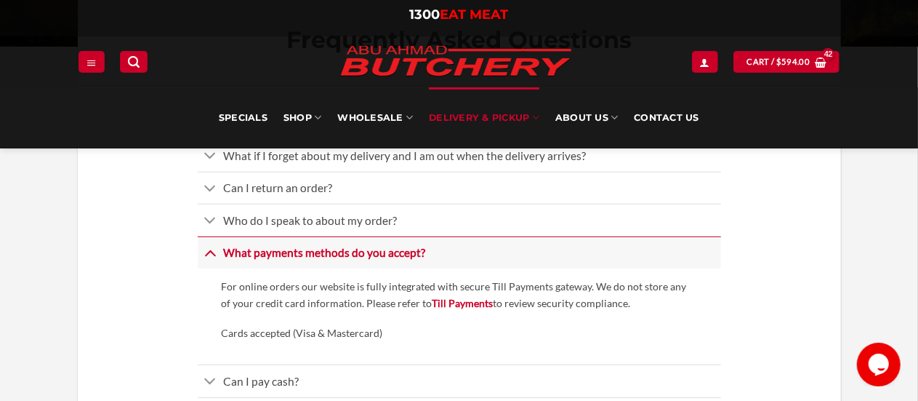
click at [215, 252] on icon "Toggle" at bounding box center [210, 252] width 12 height 23
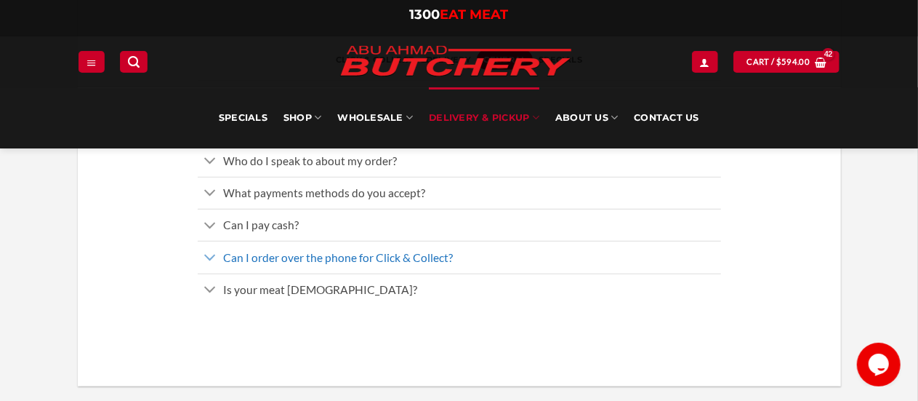
scroll to position [436, 0]
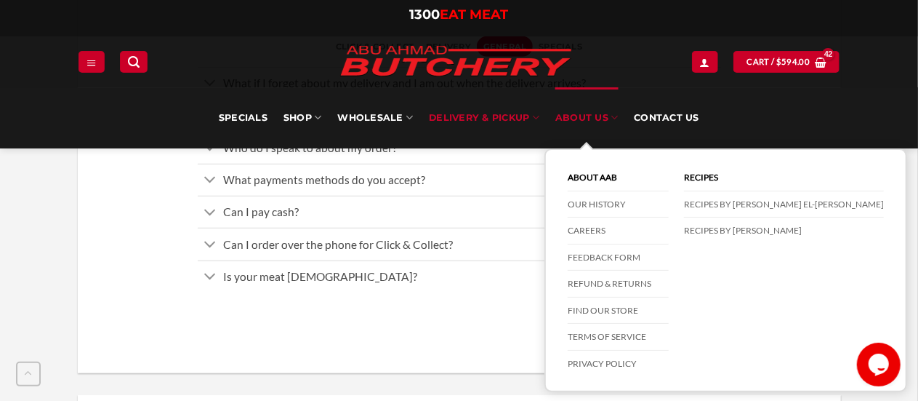
click at [596, 121] on link "About Us" at bounding box center [586, 117] width 63 height 61
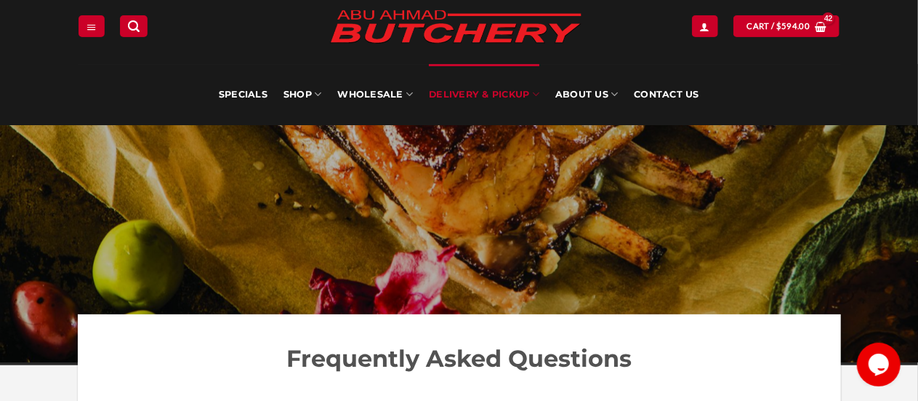
scroll to position [218, 0]
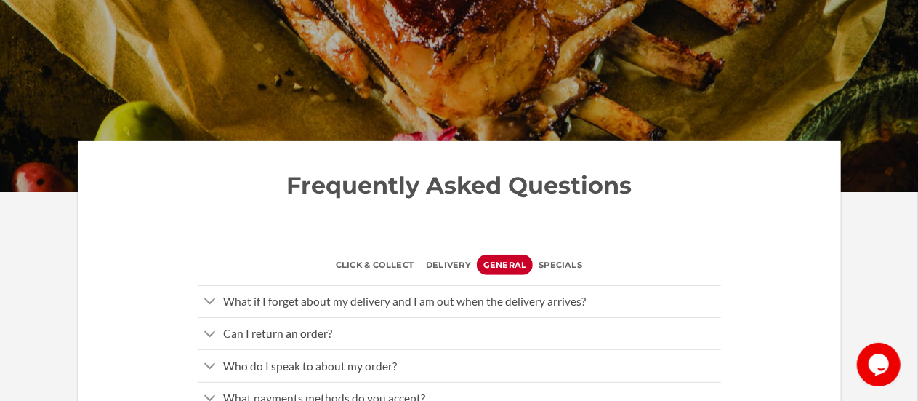
click at [230, 233] on div at bounding box center [459, 233] width 705 height 42
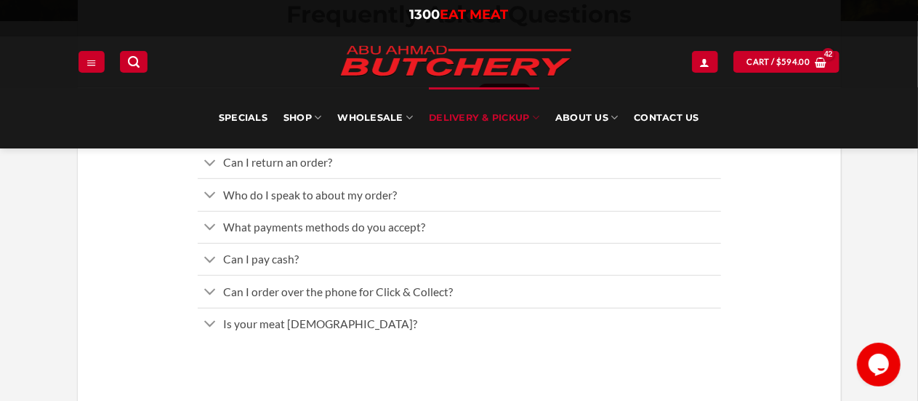
scroll to position [436, 0]
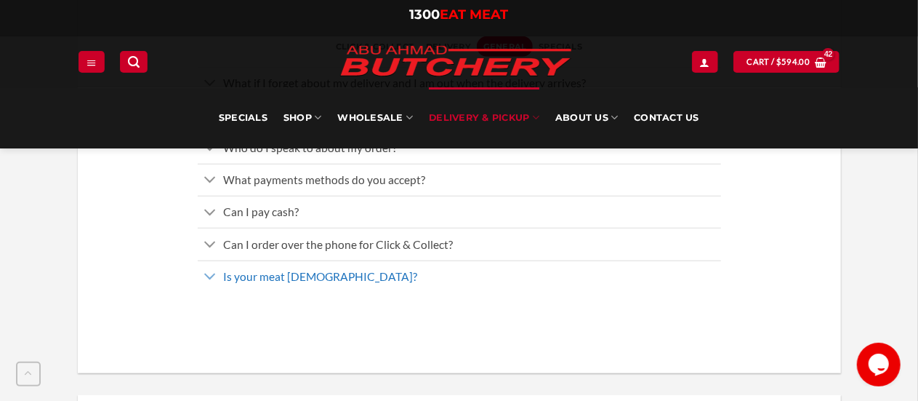
click at [262, 278] on span "Is your meat Halal?" at bounding box center [320, 276] width 194 height 13
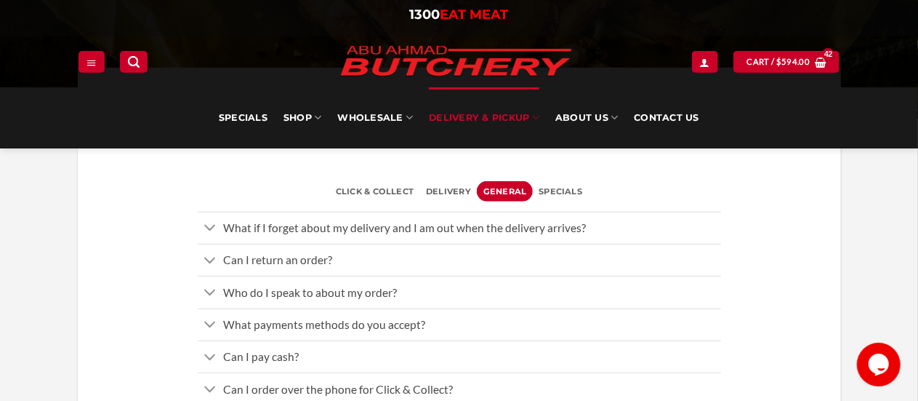
scroll to position [291, 0]
click at [561, 193] on span "specials" at bounding box center [561, 192] width 44 height 20
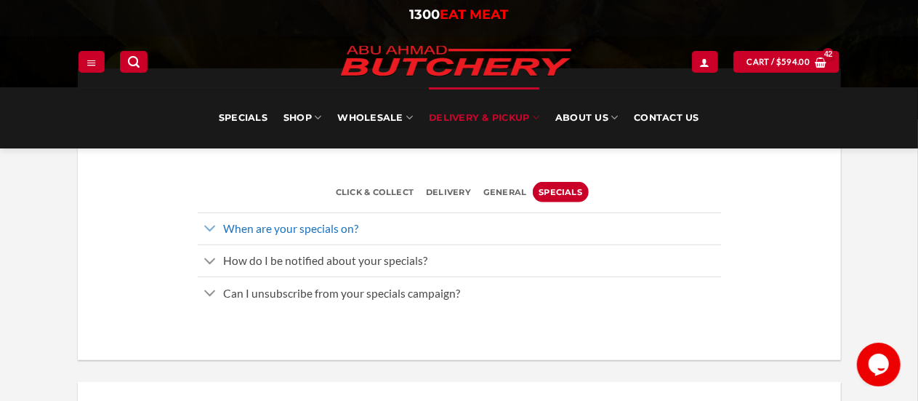
click at [318, 228] on span "When are your specials on?" at bounding box center [290, 228] width 135 height 13
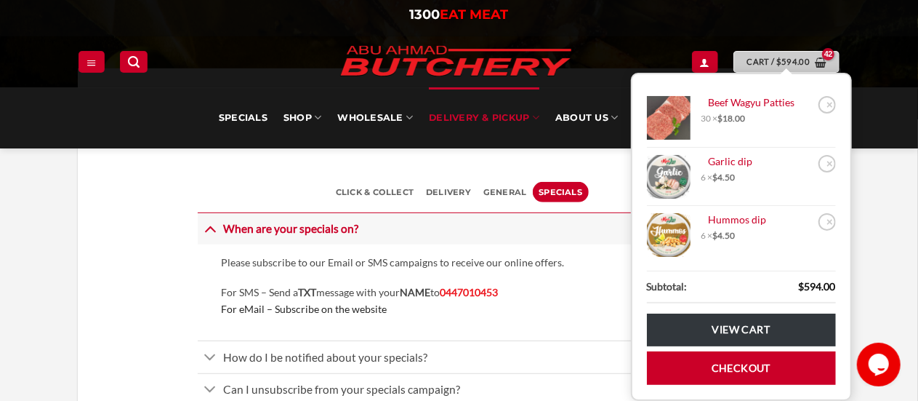
click at [803, 63] on bdi "$ 594.00" at bounding box center [792, 61] width 33 height 9
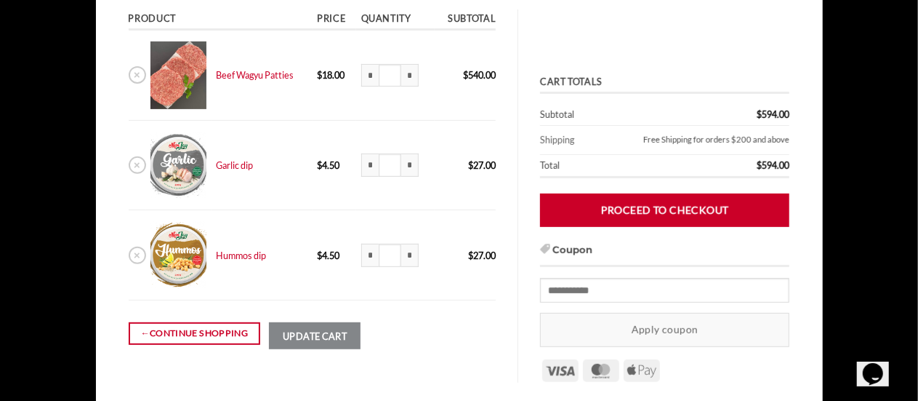
scroll to position [145, 0]
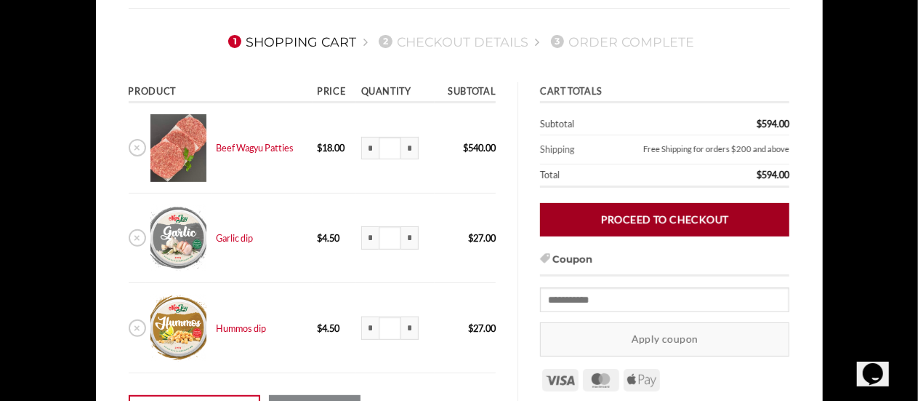
click at [689, 214] on link "Proceed to checkout" at bounding box center [664, 219] width 249 height 33
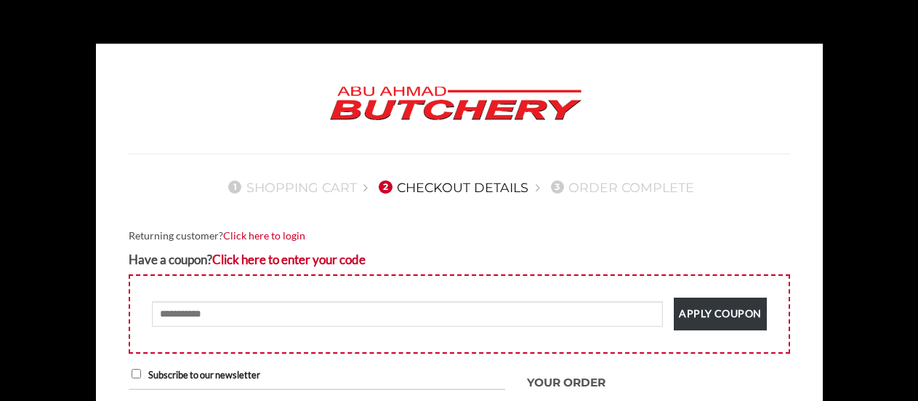
select select "***"
type input "**********"
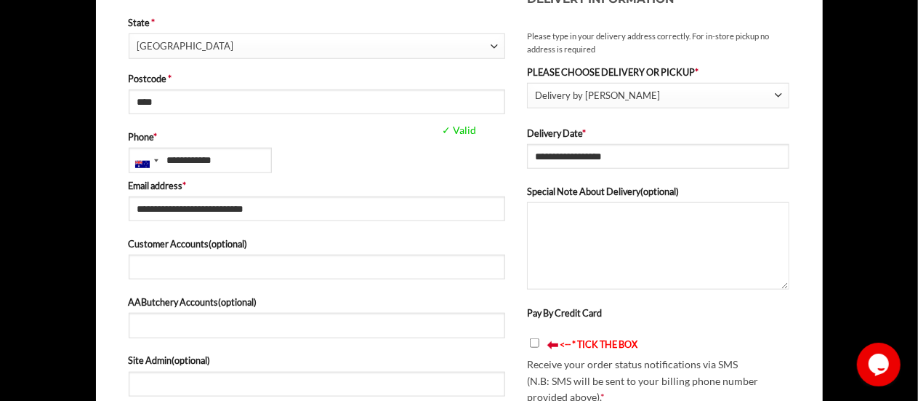
scroll to position [654, 0]
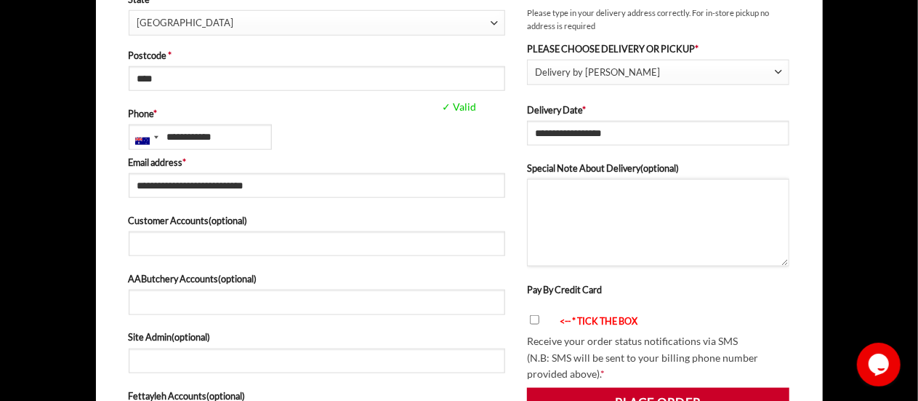
click at [571, 206] on textarea "Special Note About Delivery (optional)" at bounding box center [658, 222] width 263 height 87
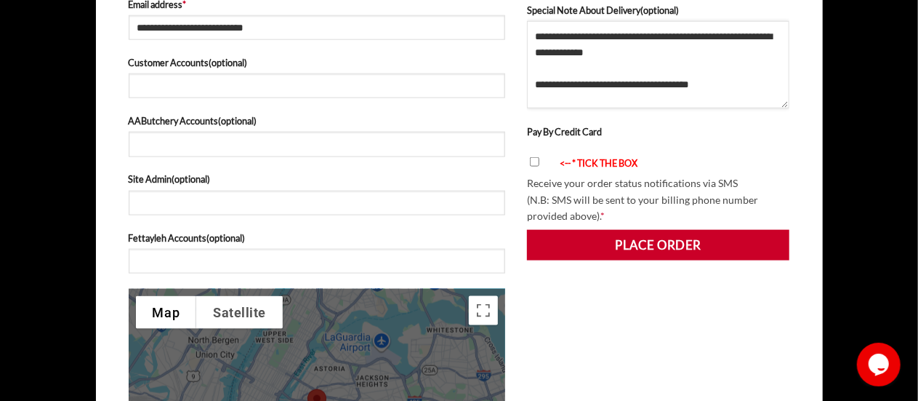
scroll to position [800, 0]
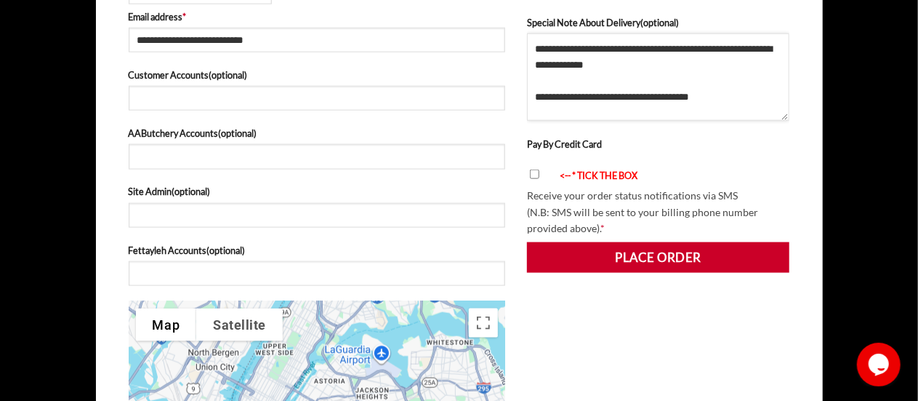
type textarea "**********"
